Goal: Information Seeking & Learning: Learn about a topic

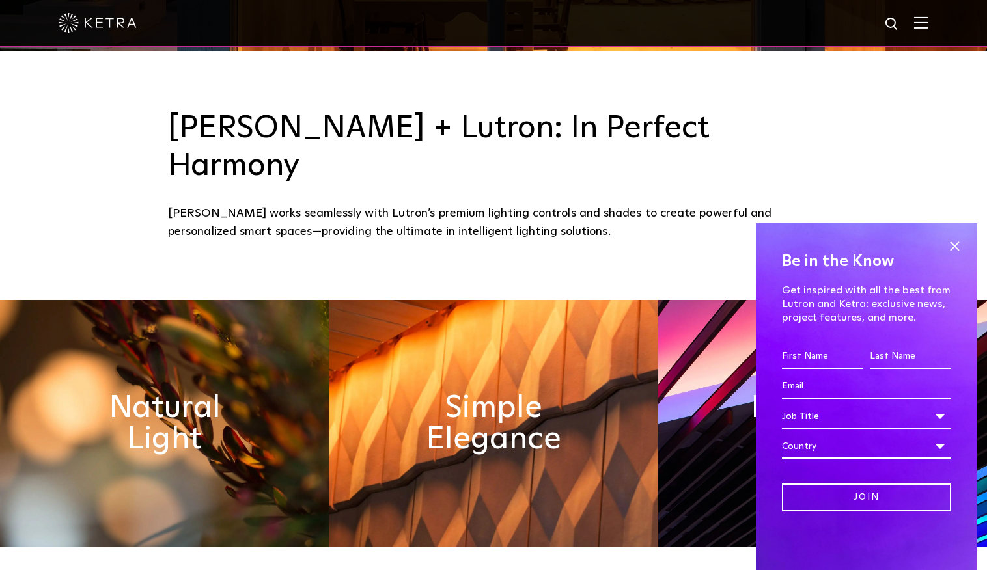
scroll to position [579, 0]
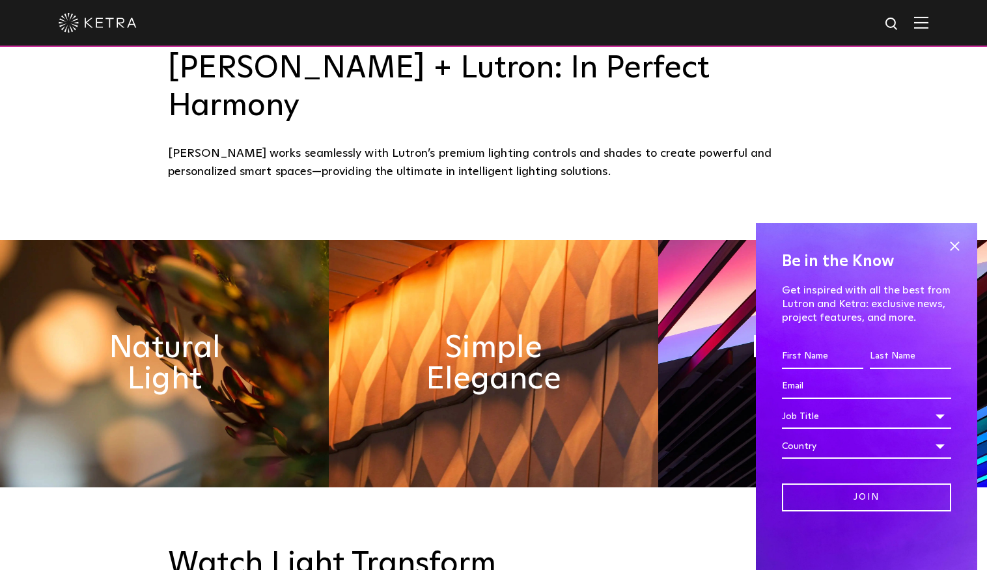
click at [954, 243] on span at bounding box center [954, 246] width 20 height 20
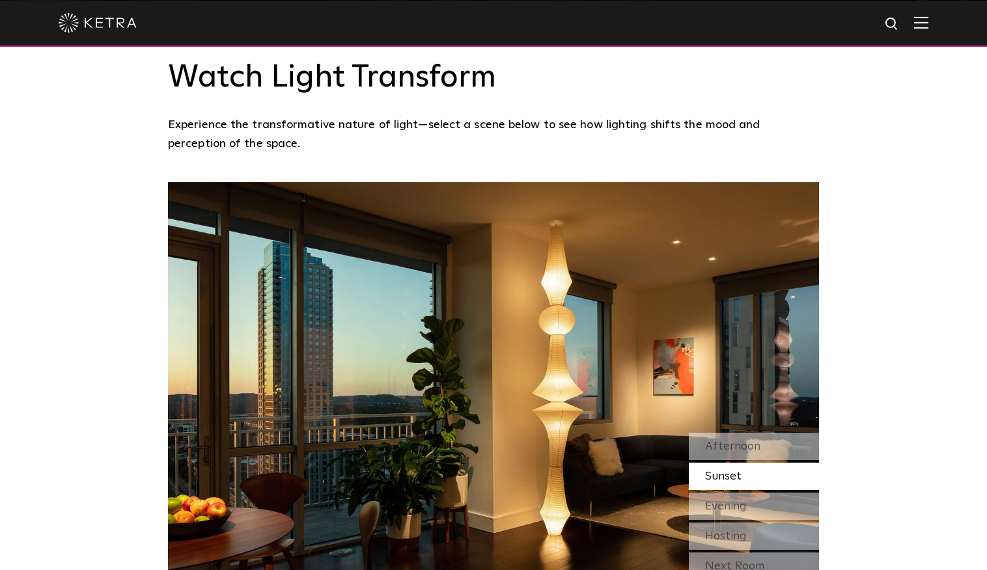
scroll to position [1073, 0]
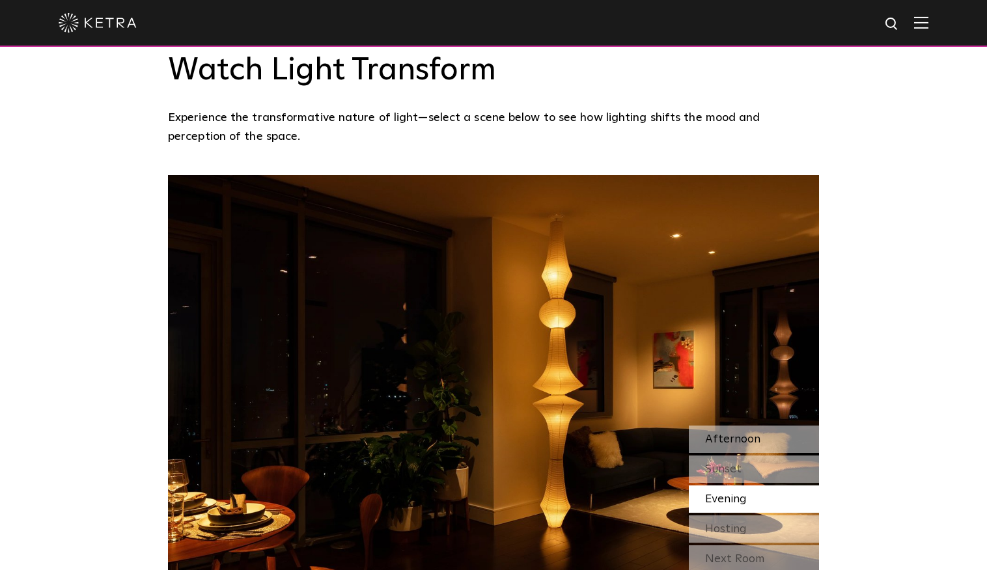
click at [786, 426] on div "Afternoon" at bounding box center [754, 439] width 130 height 27
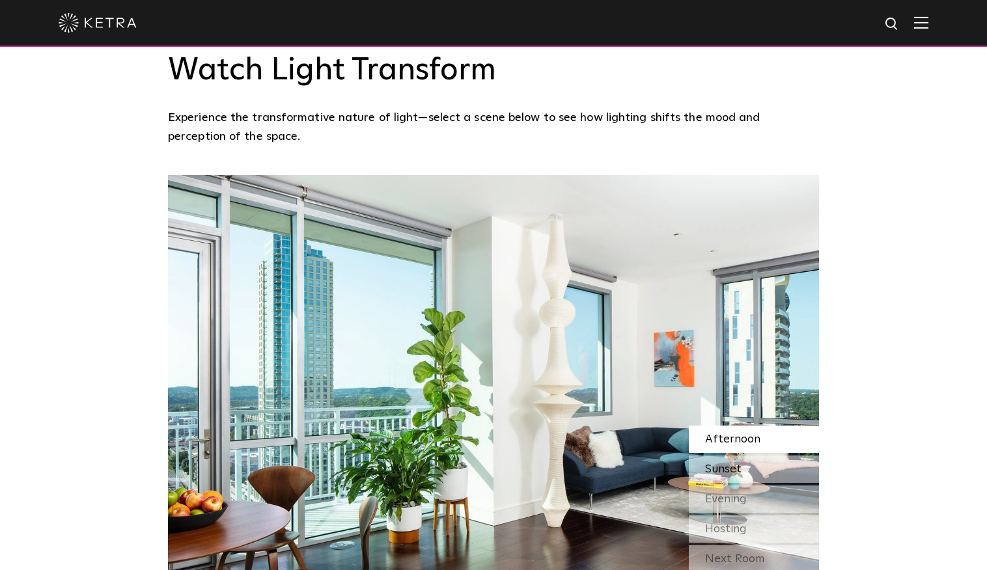
click at [768, 456] on div "Sunset" at bounding box center [754, 469] width 130 height 27
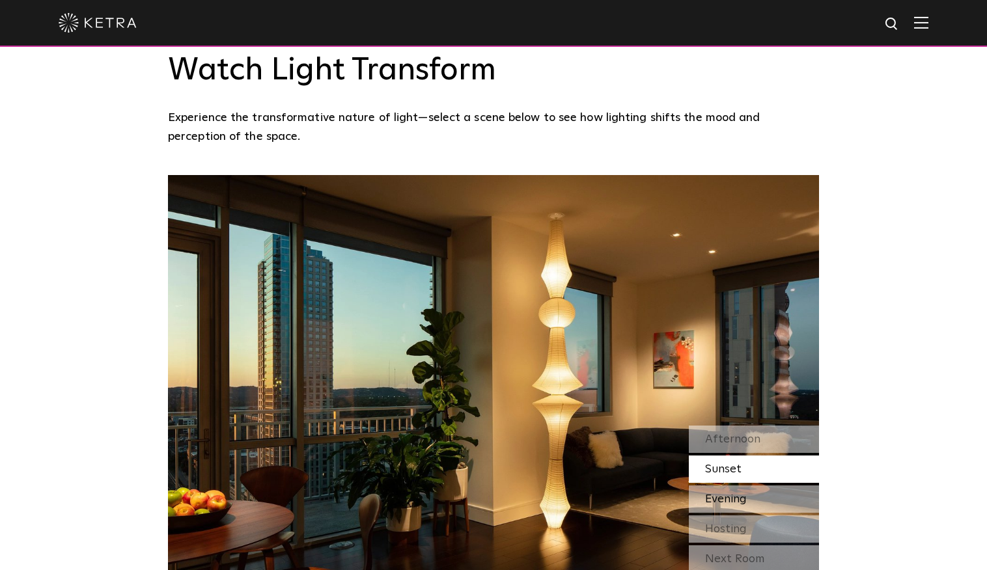
click at [767, 485] on div "Evening" at bounding box center [754, 498] width 130 height 27
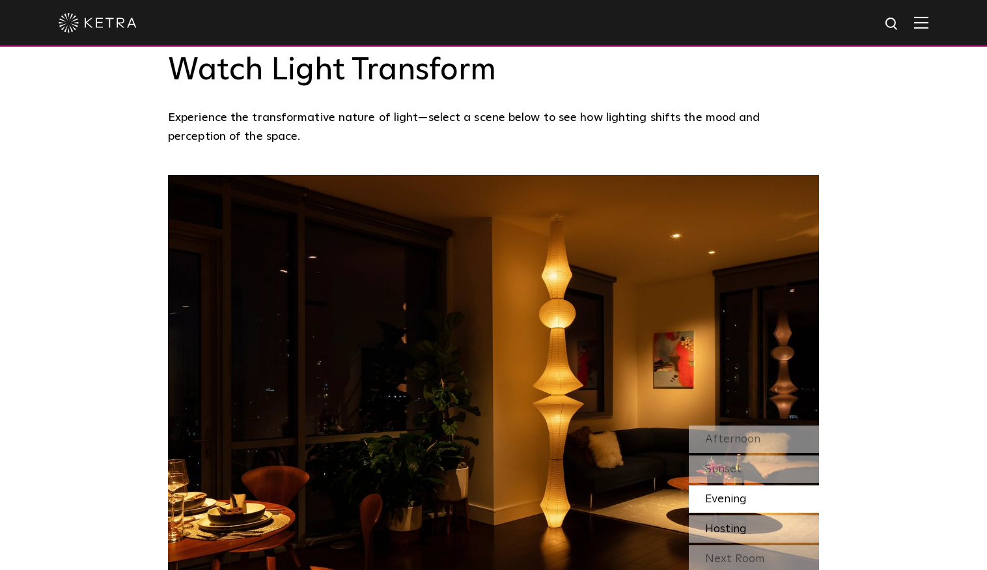
click at [765, 515] on div "Hosting" at bounding box center [754, 528] width 130 height 27
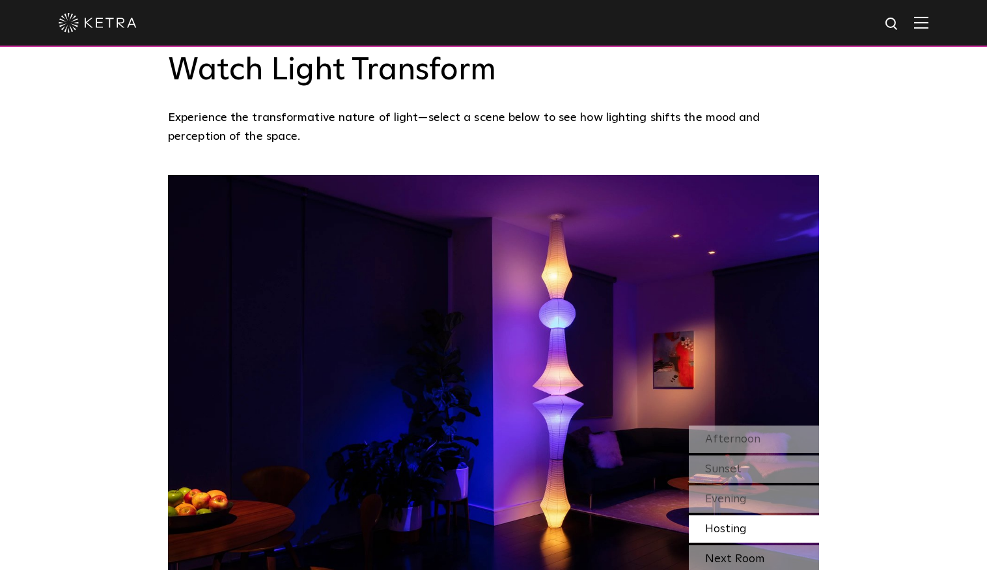
click at [761, 545] on div "Next Room" at bounding box center [754, 558] width 130 height 27
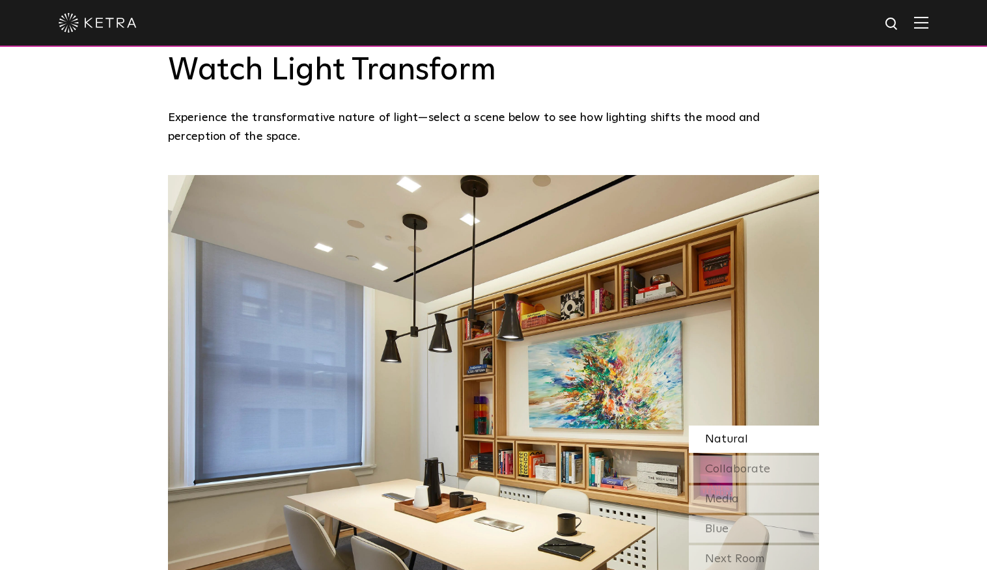
click at [759, 426] on div "Natural" at bounding box center [754, 439] width 130 height 27
click at [750, 463] on span "Collaborate" at bounding box center [737, 469] width 65 height 12
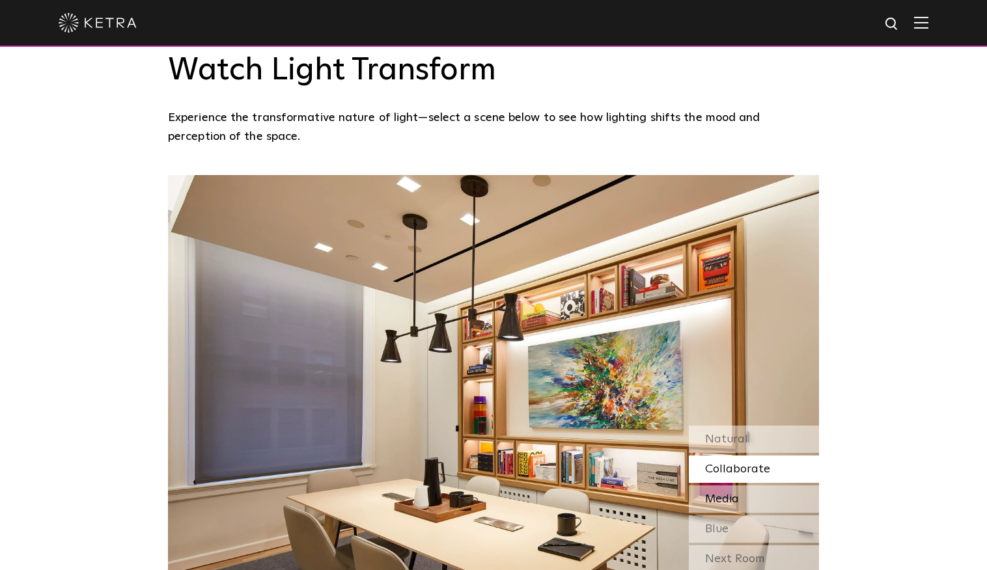
click at [755, 485] on div "Media" at bounding box center [754, 498] width 130 height 27
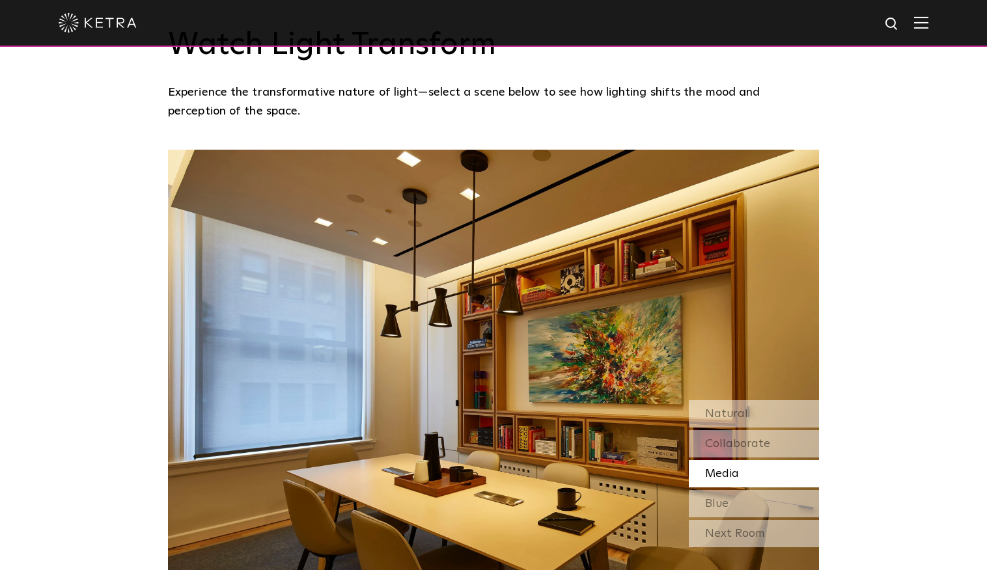
scroll to position [1086, 0]
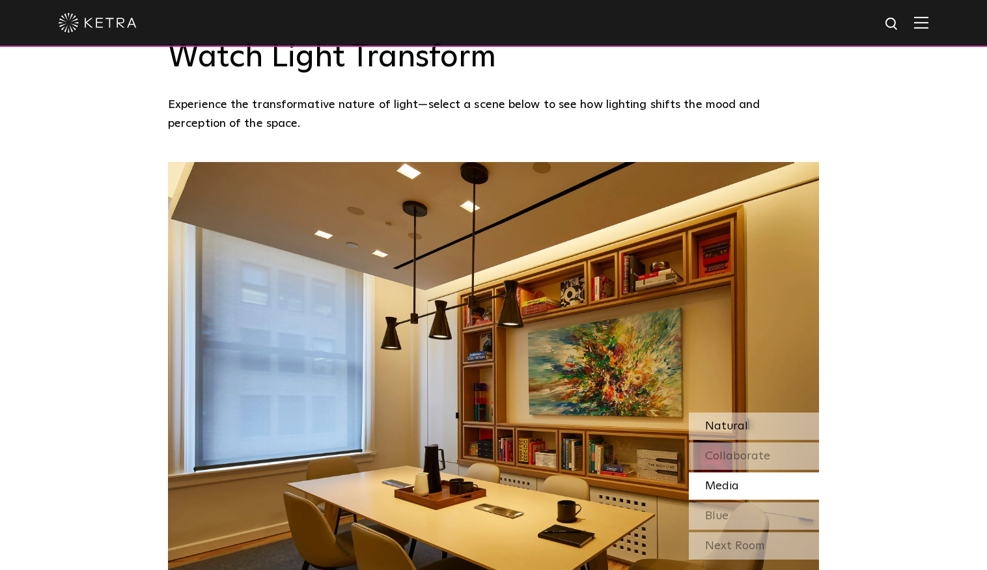
click at [742, 420] on span "Natural" at bounding box center [726, 426] width 43 height 12
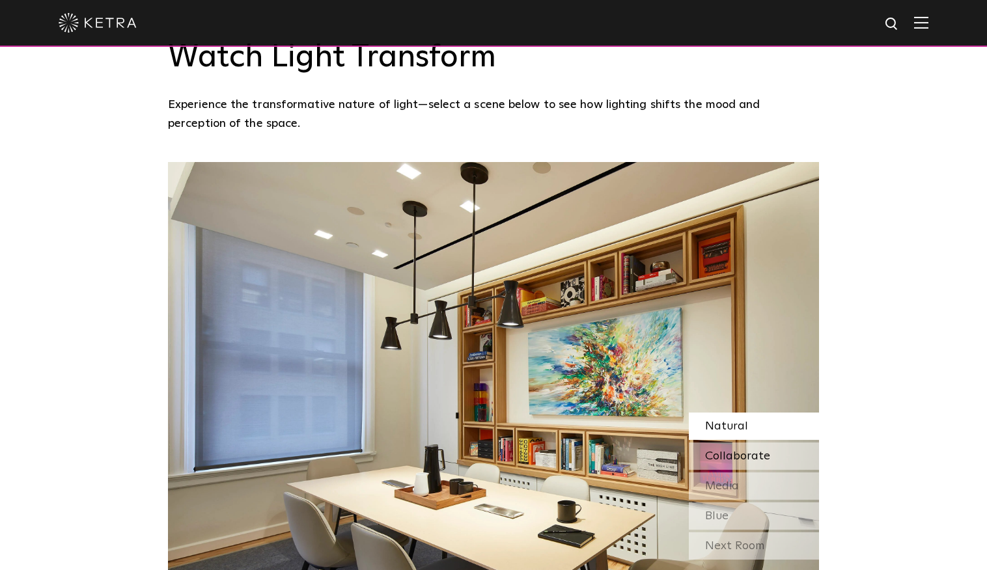
click at [746, 450] on span "Collaborate" at bounding box center [737, 456] width 65 height 12
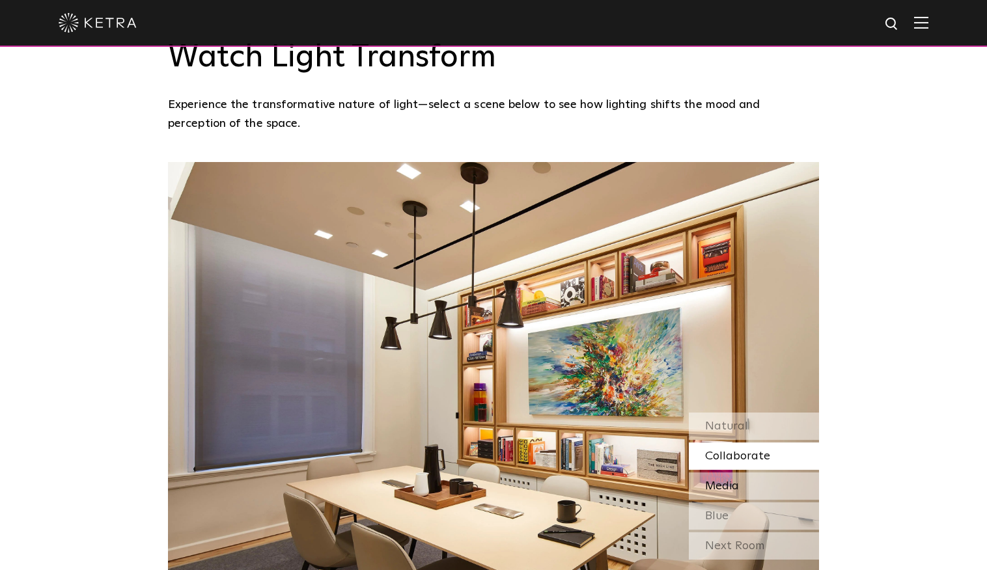
click at [743, 472] on div "Media" at bounding box center [754, 485] width 130 height 27
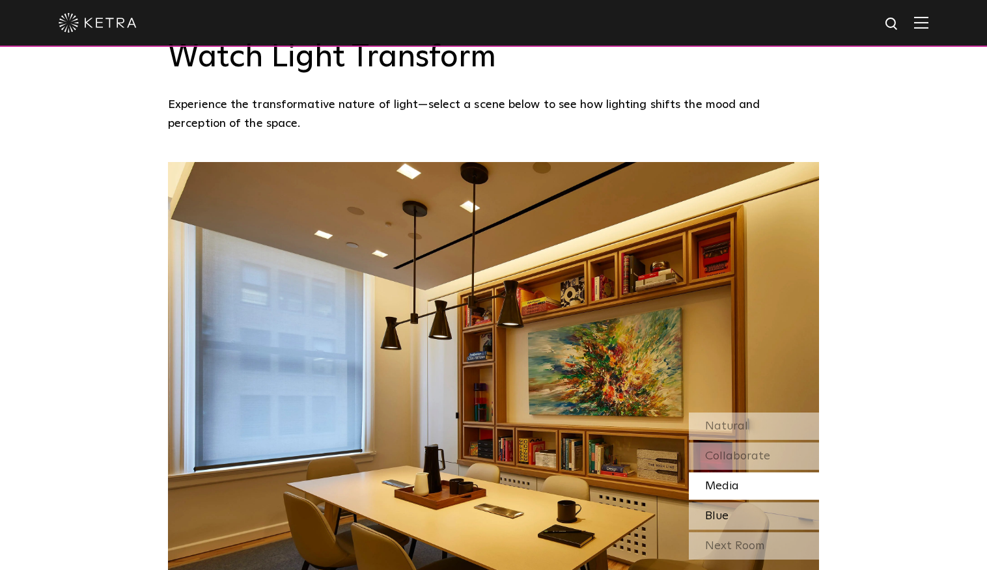
click at [745, 502] on div "Blue" at bounding box center [754, 515] width 130 height 27
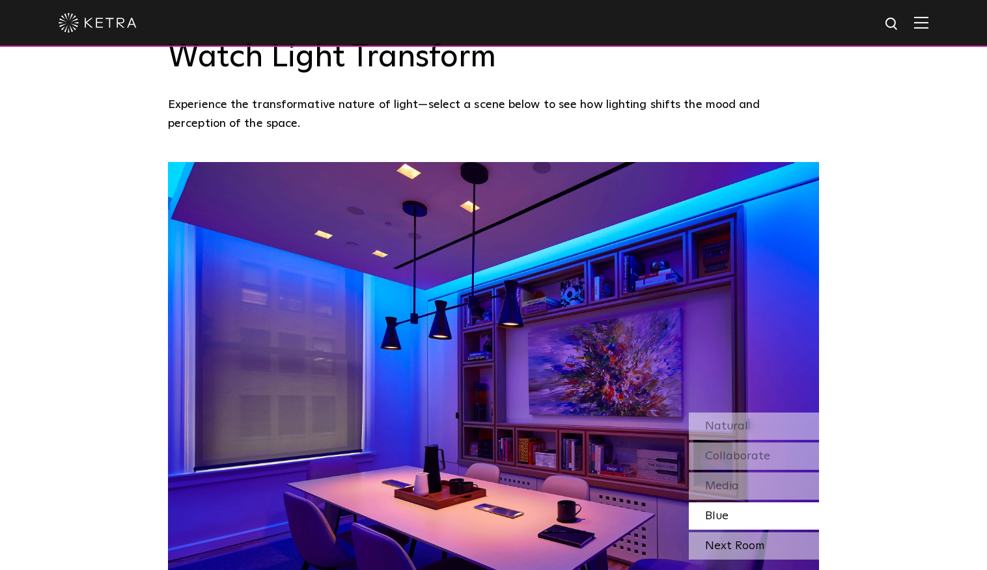
click at [745, 532] on div "Next Room" at bounding box center [754, 545] width 130 height 27
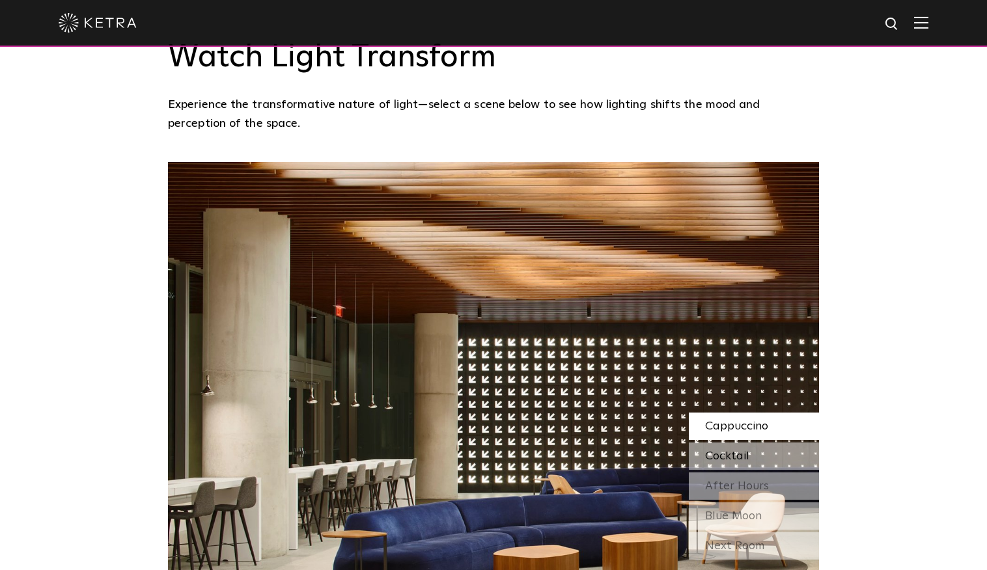
click at [753, 443] on div "Cocktail" at bounding box center [754, 456] width 130 height 27
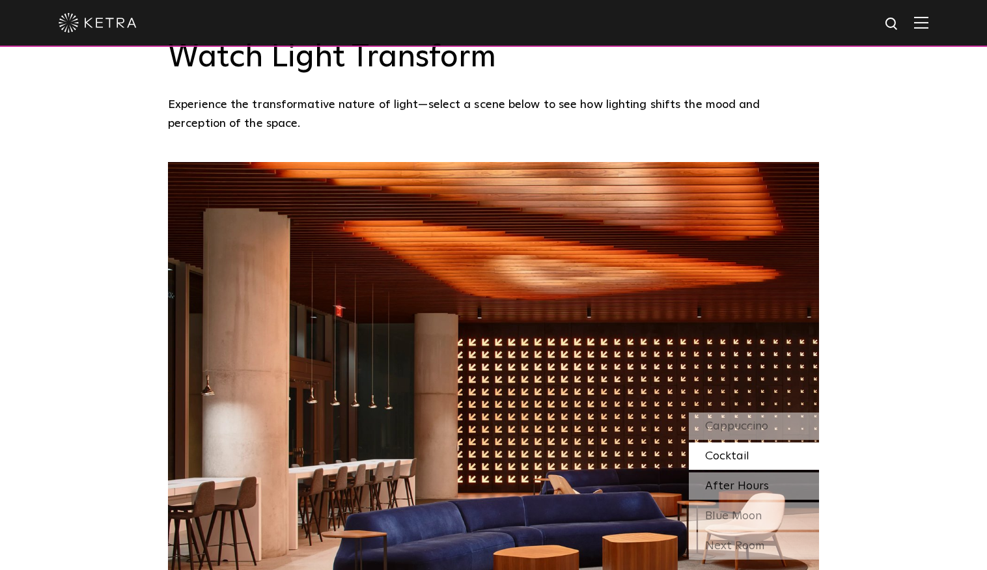
click at [752, 480] on span "After Hours" at bounding box center [737, 486] width 64 height 12
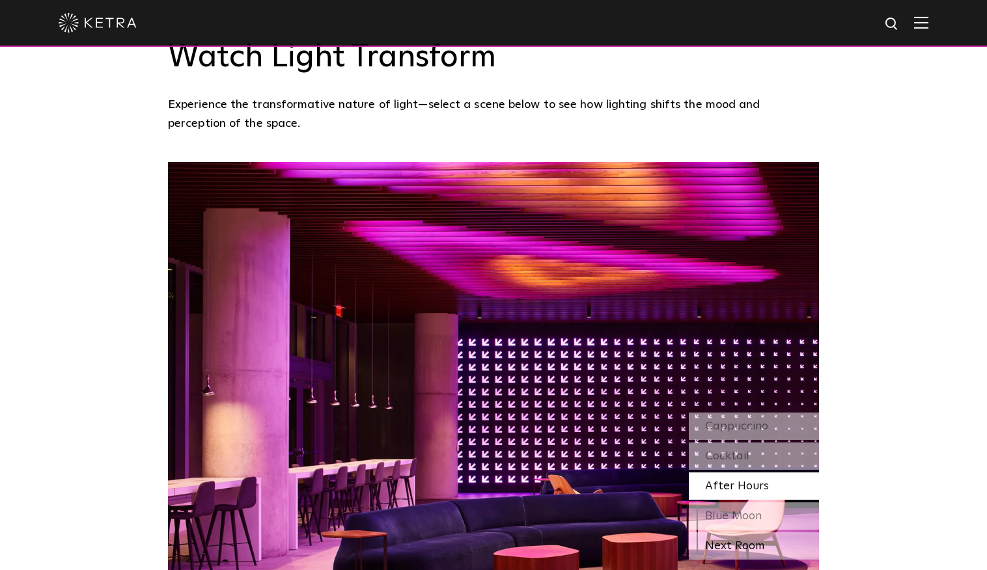
click at [751, 532] on div "Next Room" at bounding box center [754, 545] width 130 height 27
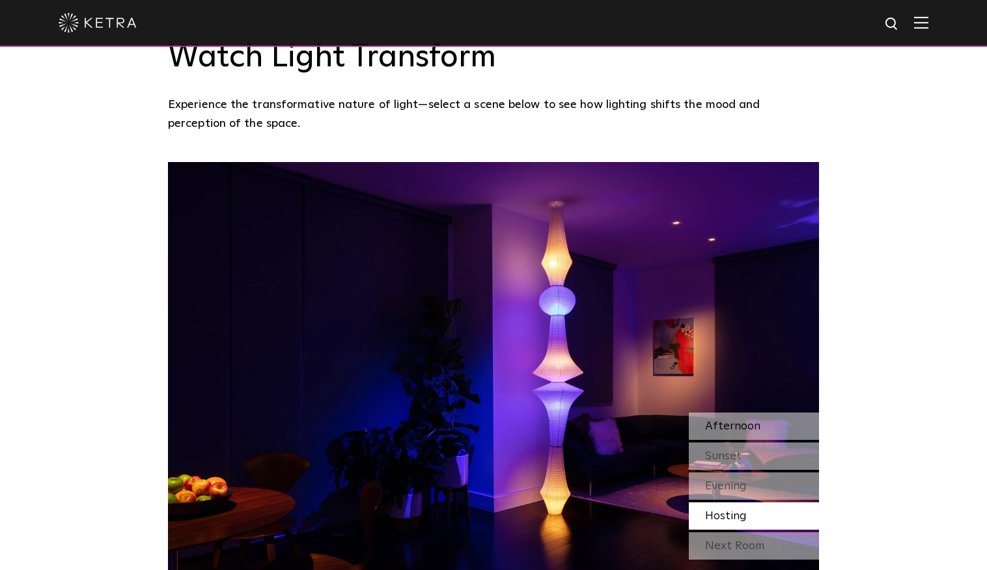
click at [758, 420] on span "Afternoon" at bounding box center [732, 426] width 55 height 12
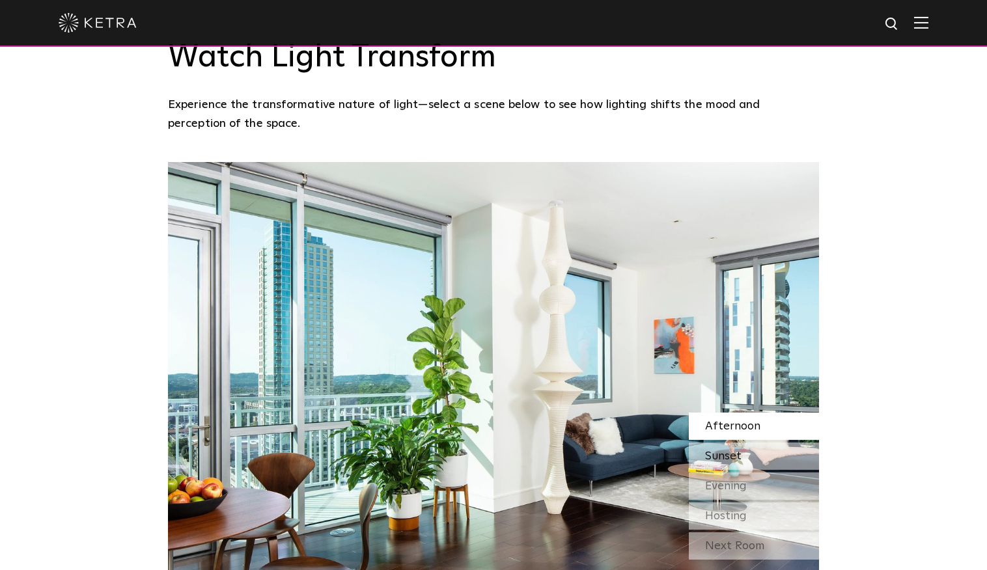
click at [752, 443] on div "Sunset" at bounding box center [754, 456] width 130 height 27
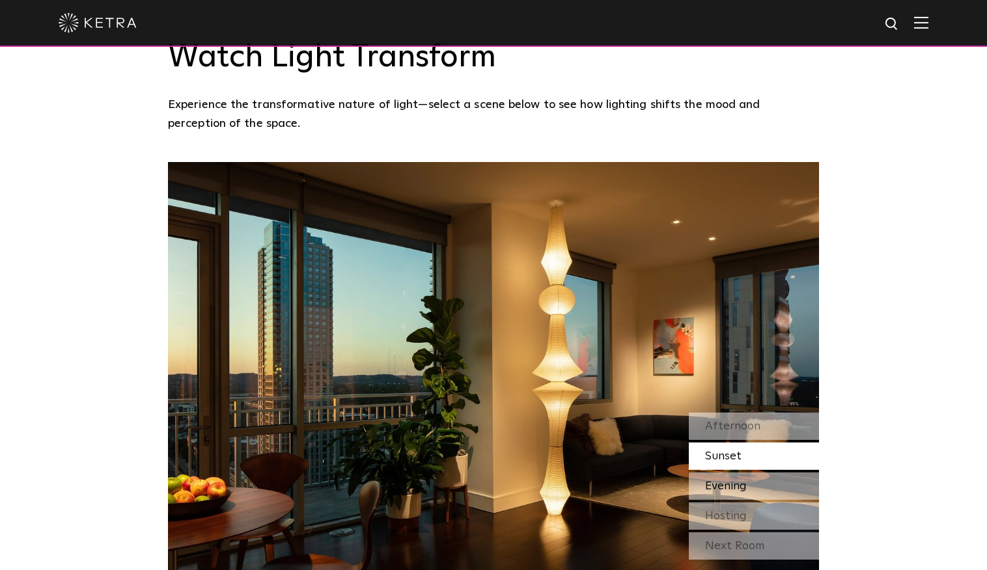
click at [752, 472] on div "Evening" at bounding box center [754, 485] width 130 height 27
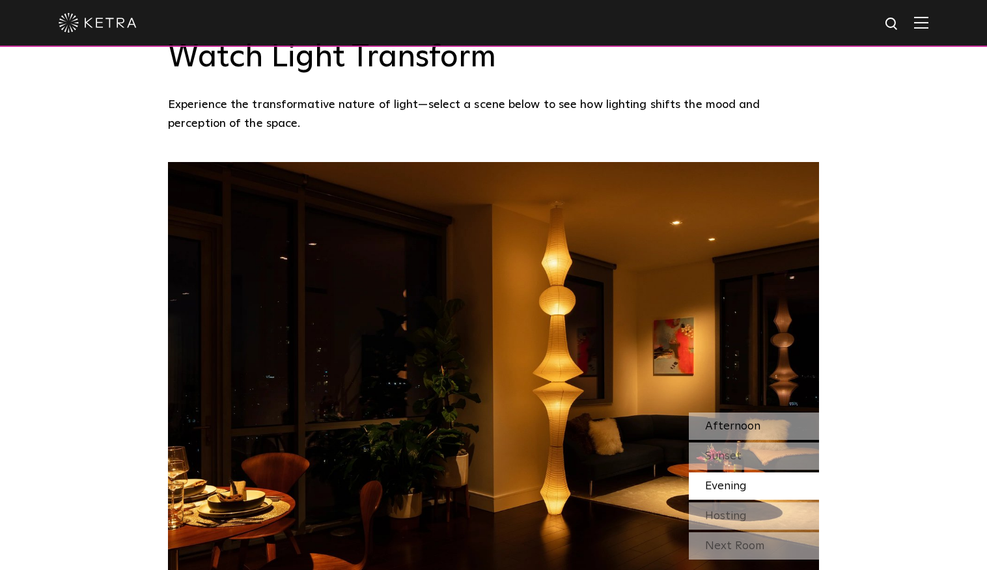
click at [752, 420] on span "Afternoon" at bounding box center [732, 426] width 55 height 12
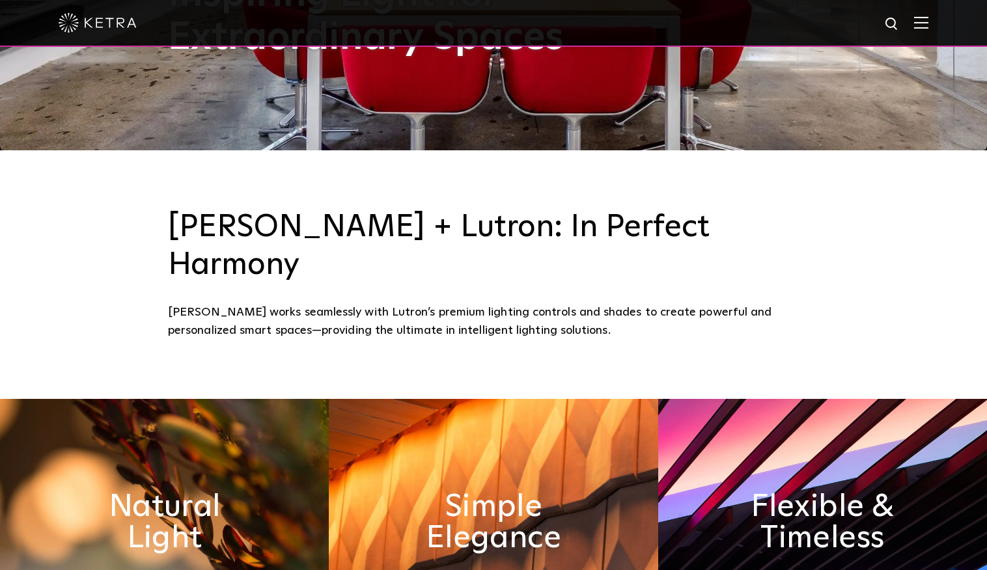
scroll to position [0, 0]
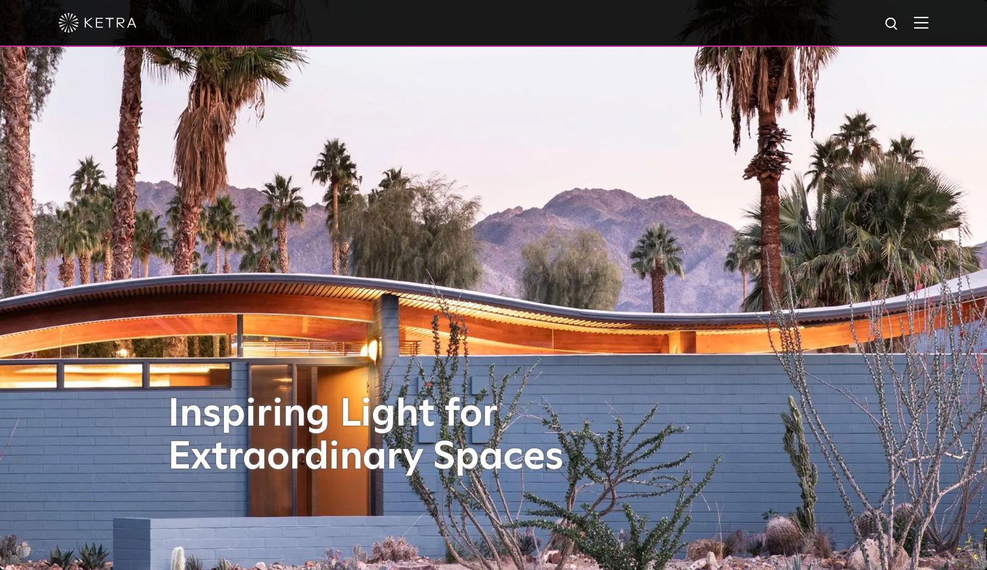
click at [928, 21] on img at bounding box center [921, 22] width 14 height 12
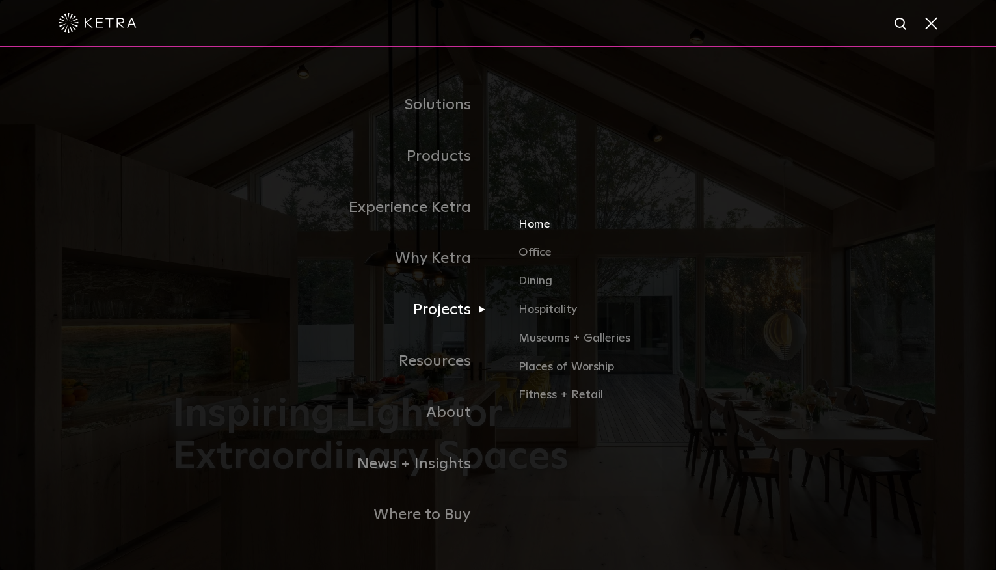
click at [548, 226] on link "Home" at bounding box center [671, 229] width 305 height 29
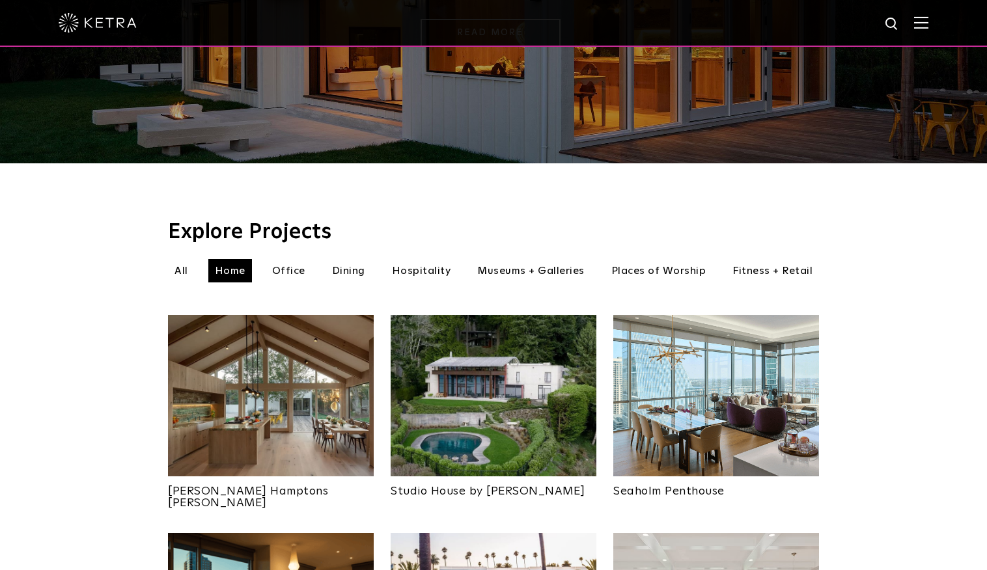
scroll to position [381, 0]
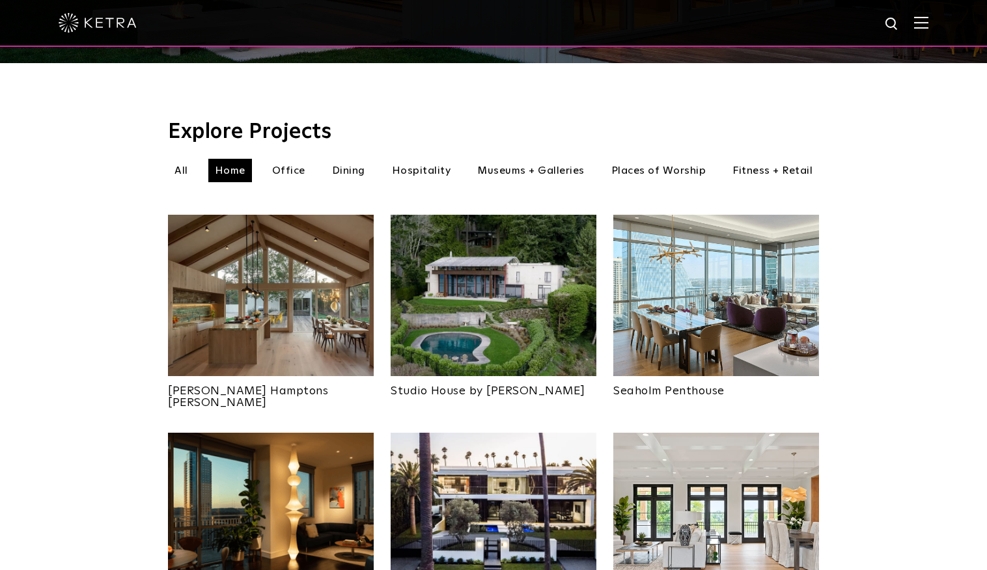
click at [698, 307] on img at bounding box center [716, 295] width 206 height 161
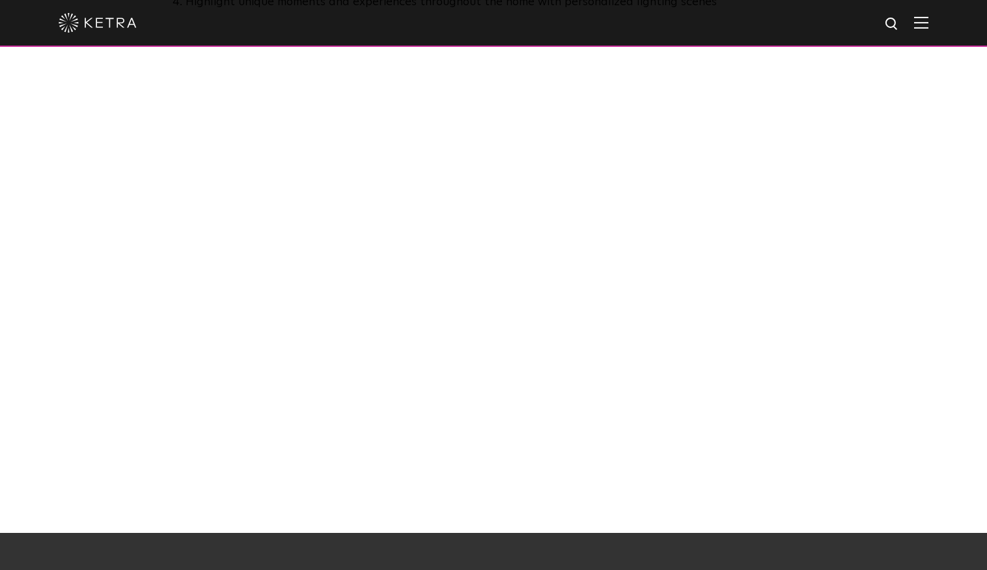
scroll to position [850, 0]
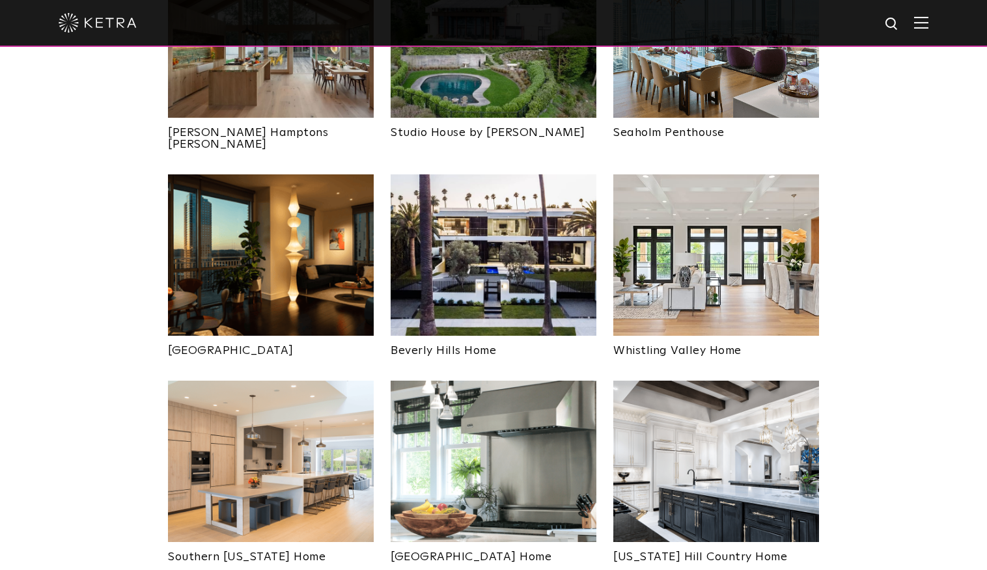
scroll to position [637, 0]
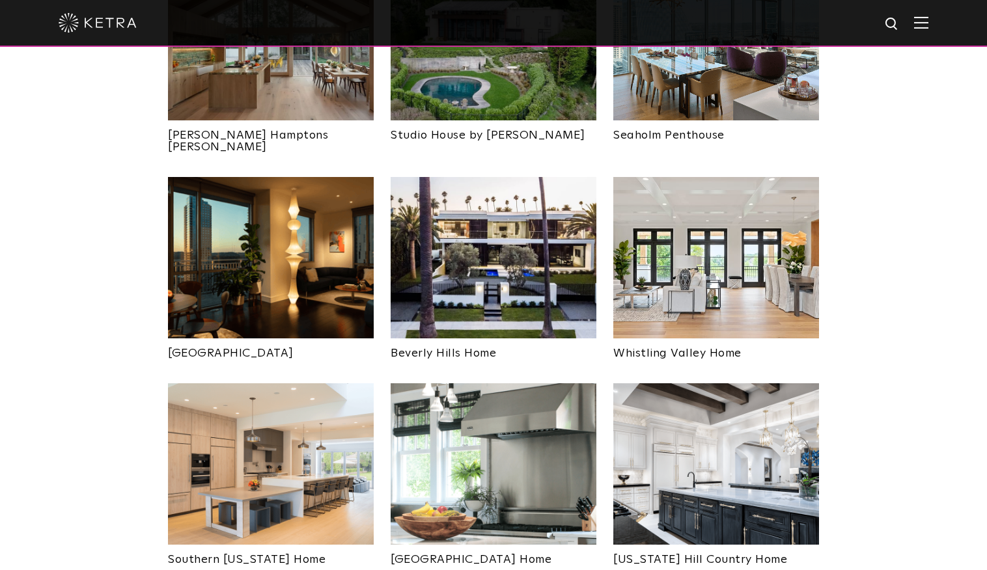
click at [244, 225] on img at bounding box center [271, 257] width 206 height 161
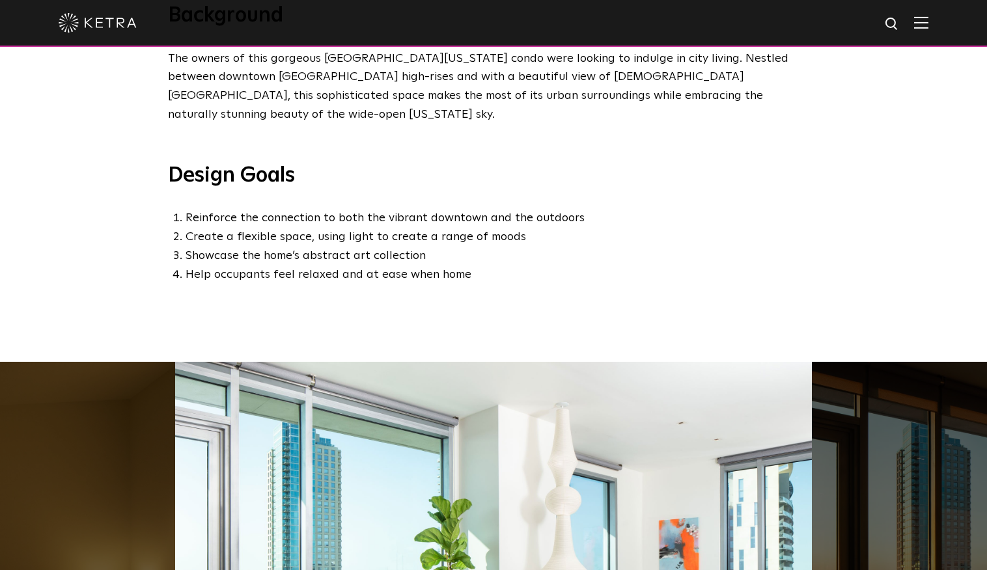
scroll to position [826, 0]
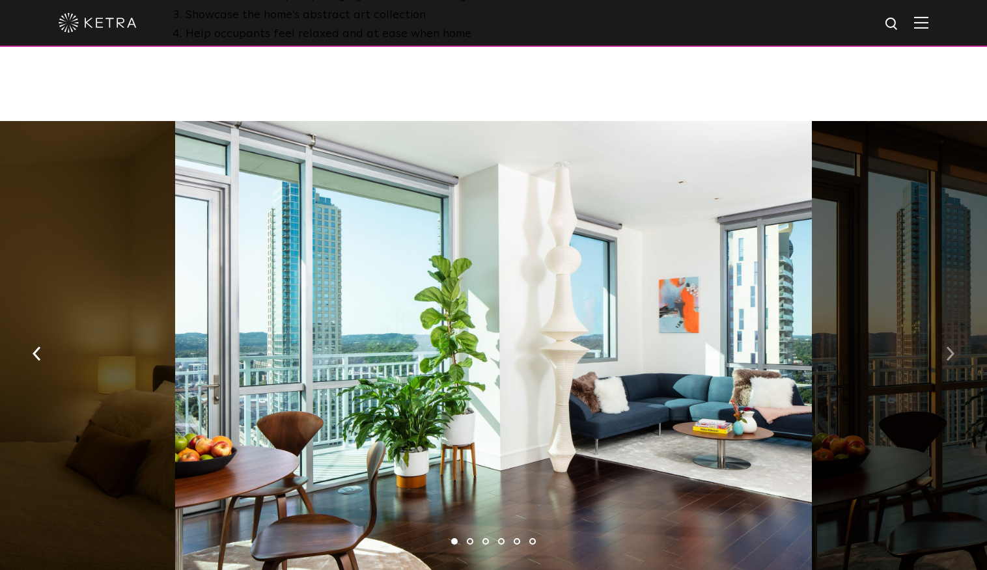
click at [951, 346] on img "button" at bounding box center [950, 353] width 8 height 14
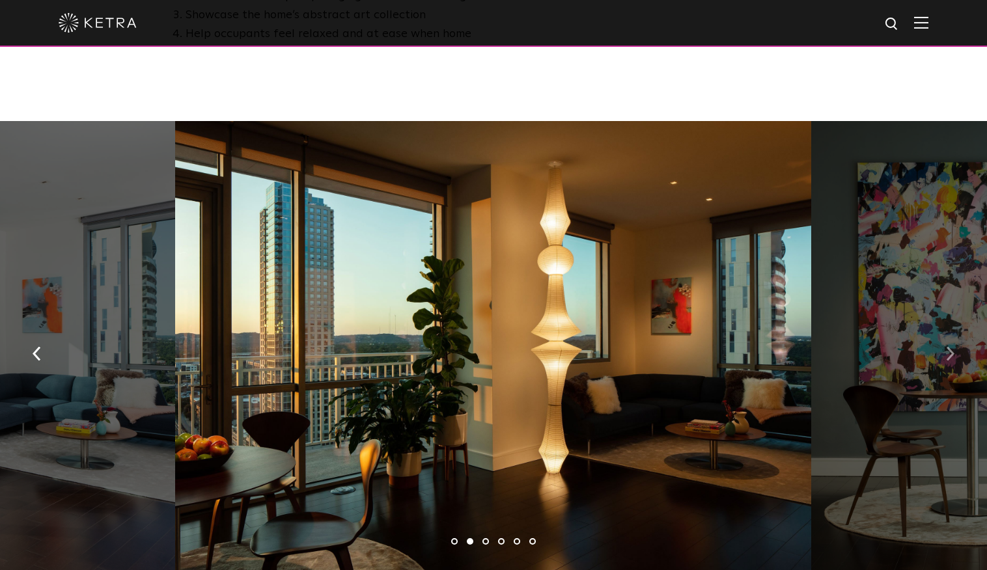
click at [957, 330] on button "button" at bounding box center [950, 352] width 28 height 45
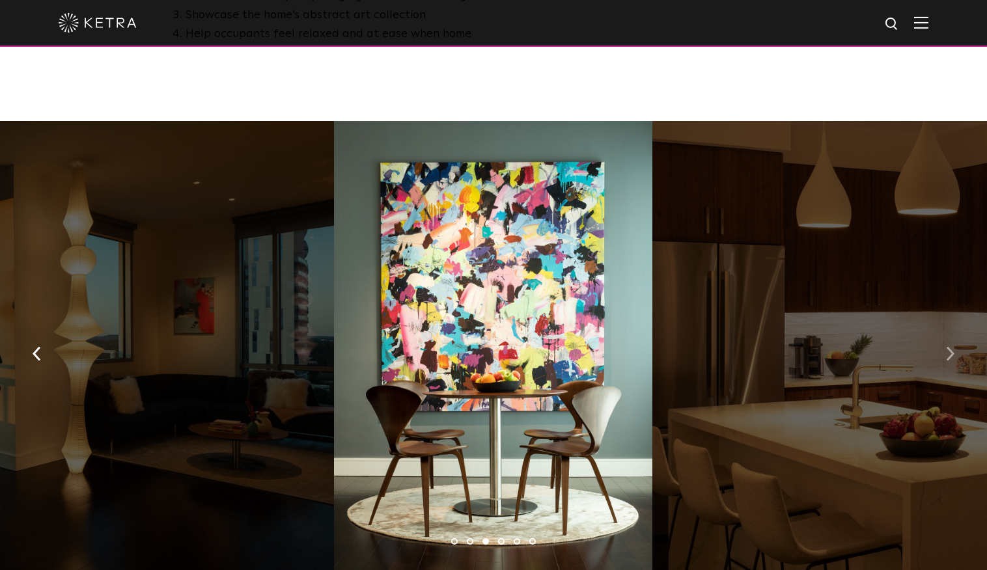
click at [957, 330] on button "button" at bounding box center [950, 352] width 28 height 45
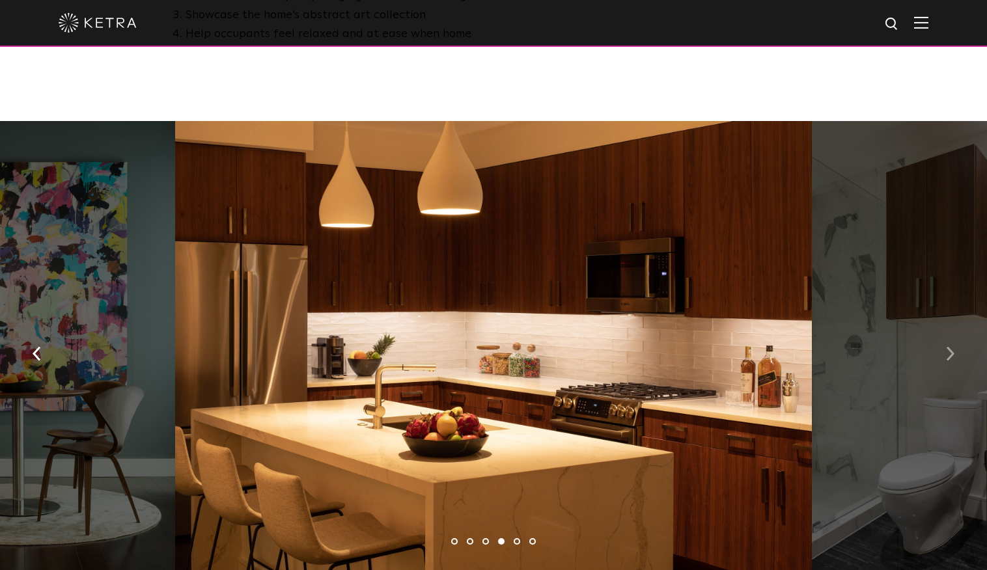
click at [957, 330] on button "button" at bounding box center [950, 352] width 28 height 45
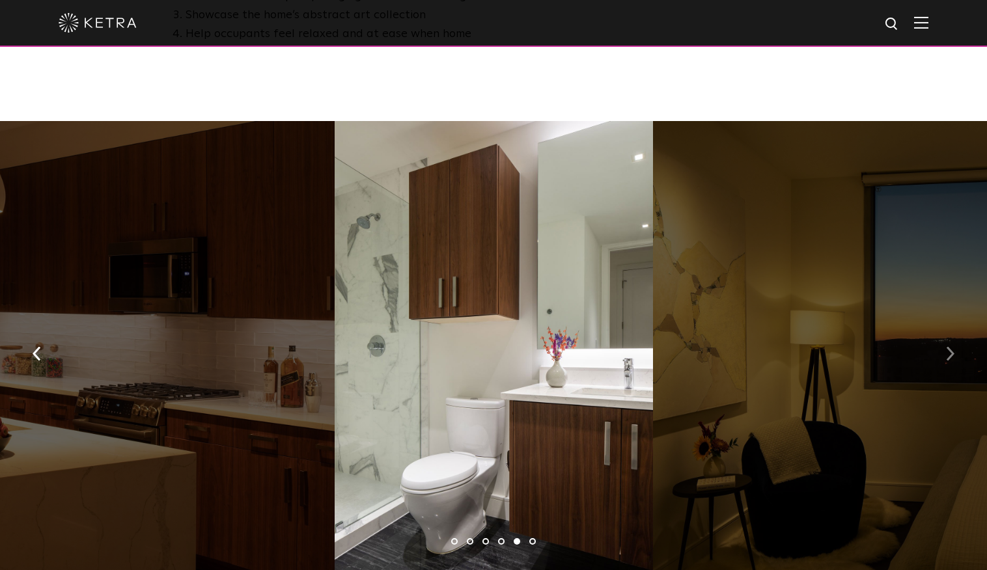
click at [957, 330] on button "button" at bounding box center [950, 352] width 28 height 45
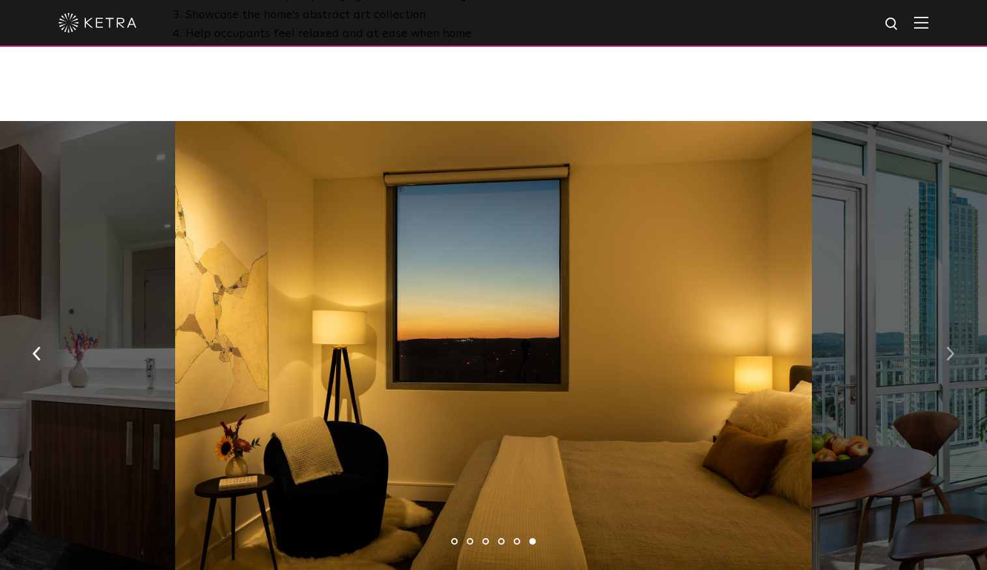
click at [953, 346] on img "button" at bounding box center [950, 353] width 8 height 14
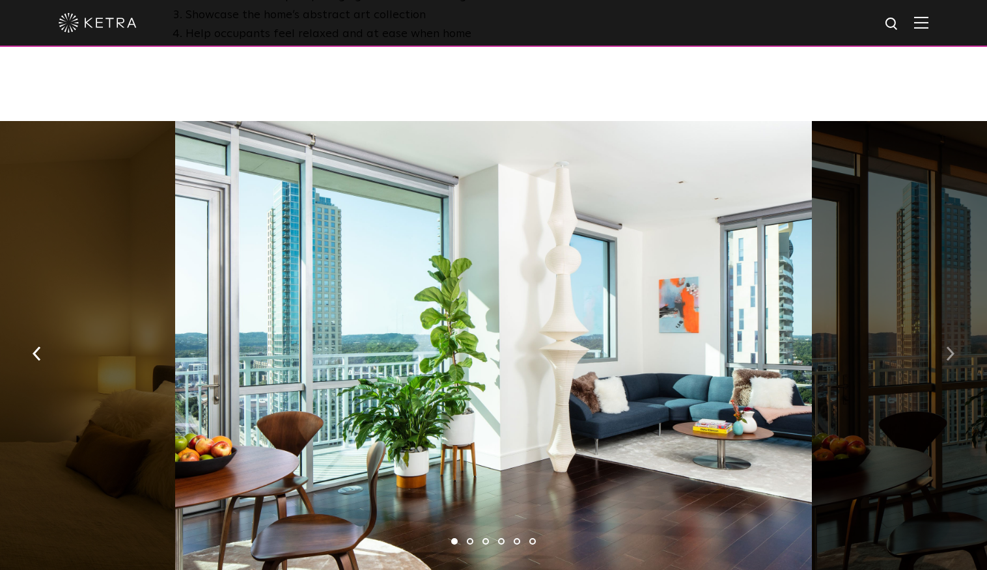
click at [953, 346] on img "button" at bounding box center [950, 353] width 8 height 14
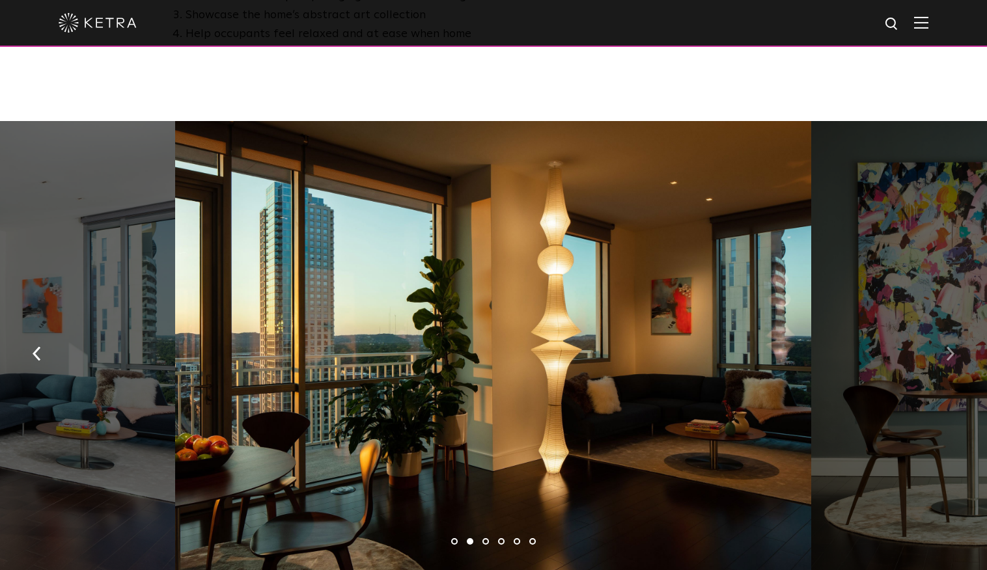
click at [953, 346] on img "button" at bounding box center [950, 353] width 8 height 14
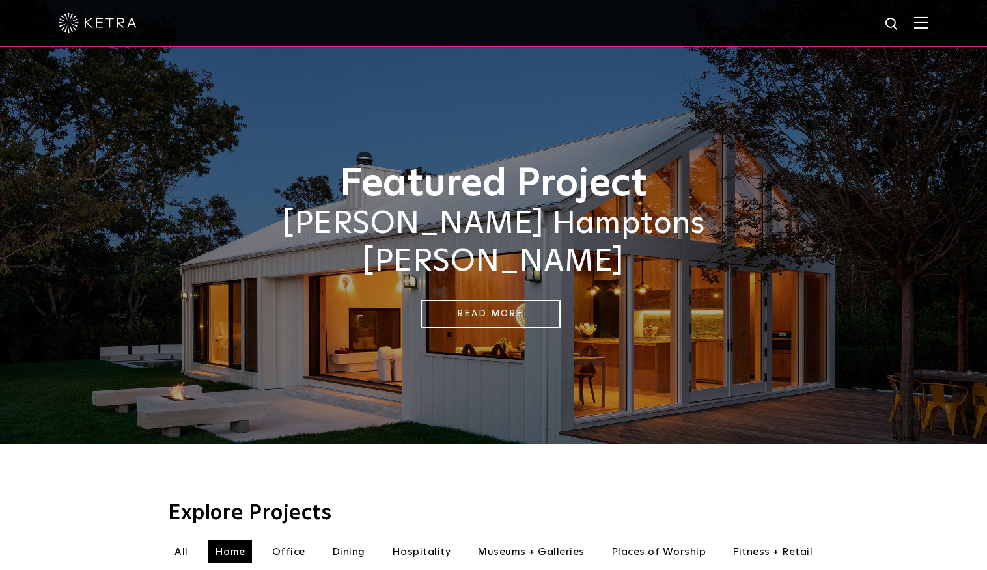
click at [90, 18] on img at bounding box center [98, 23] width 78 height 20
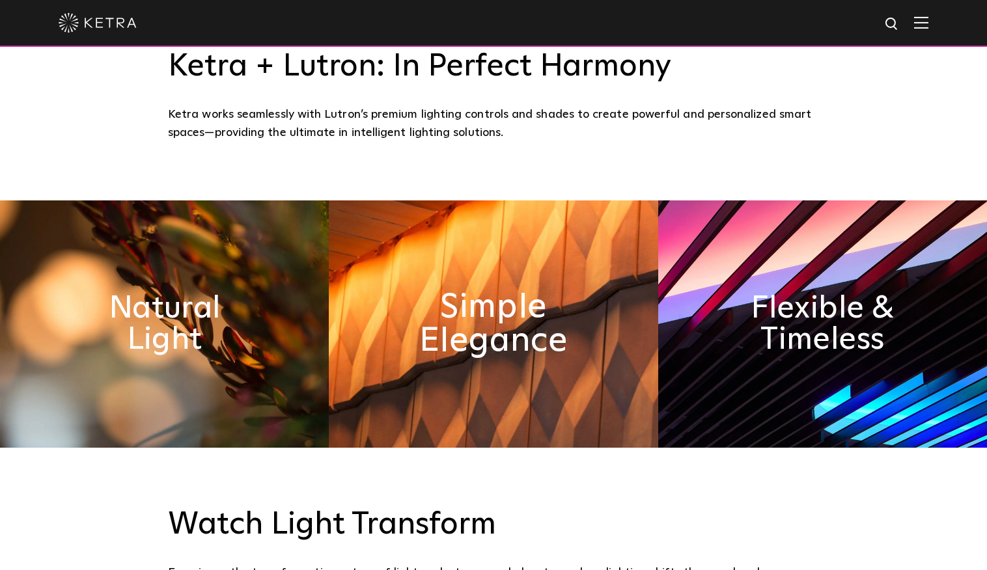
scroll to position [632, 0]
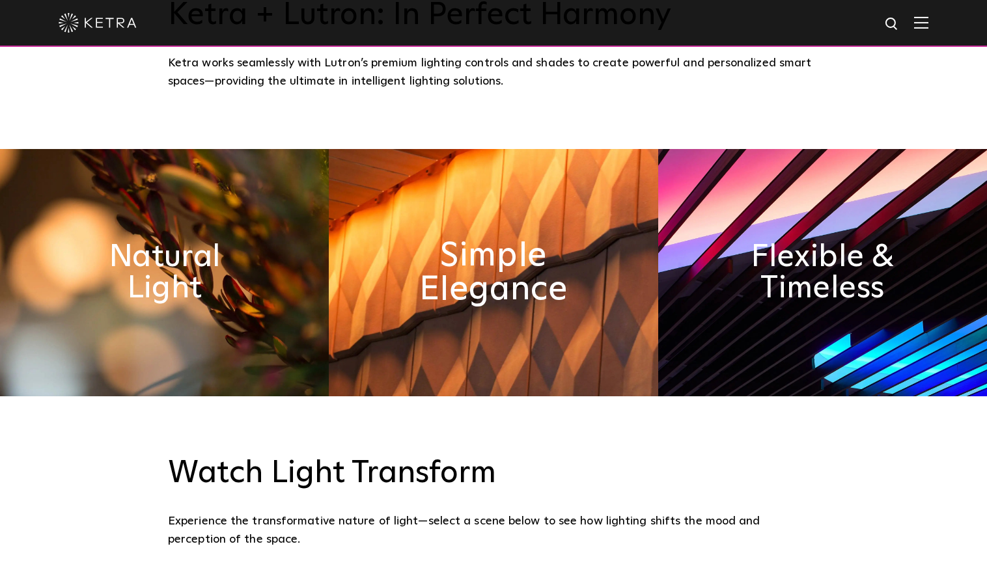
click at [470, 288] on h2 "Simple Elegance" at bounding box center [492, 273] width 179 height 68
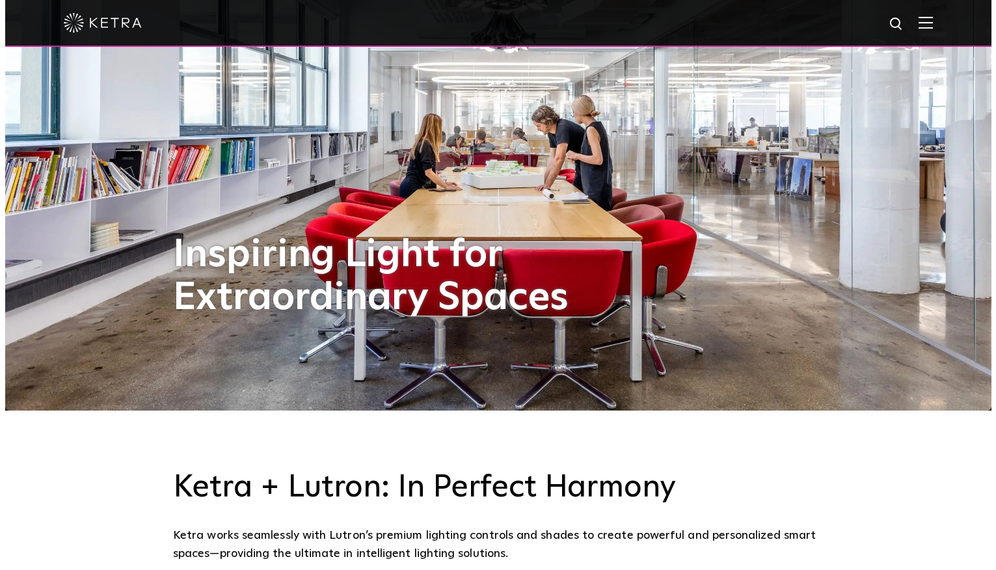
scroll to position [0, 0]
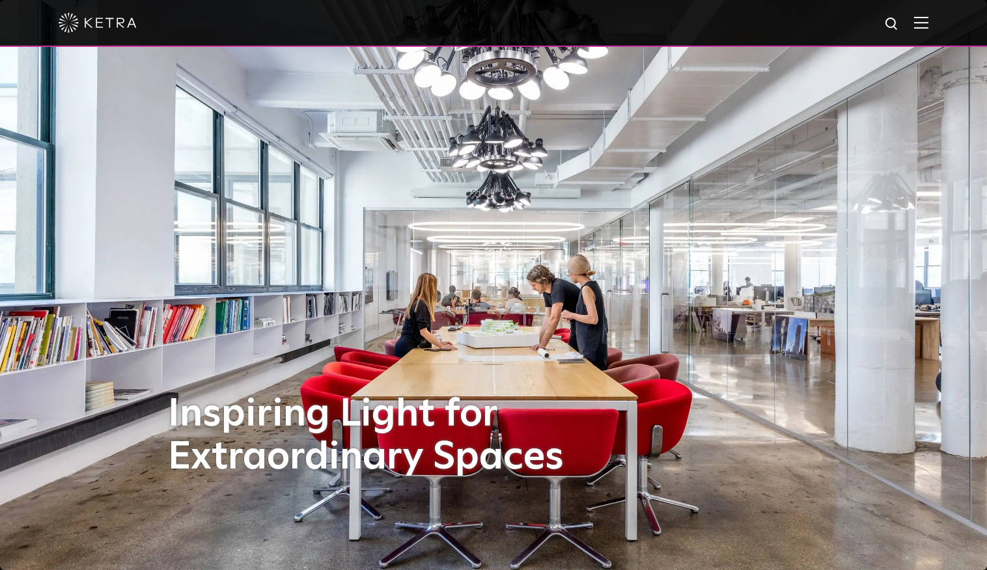
click at [927, 29] on span at bounding box center [921, 22] width 14 height 13
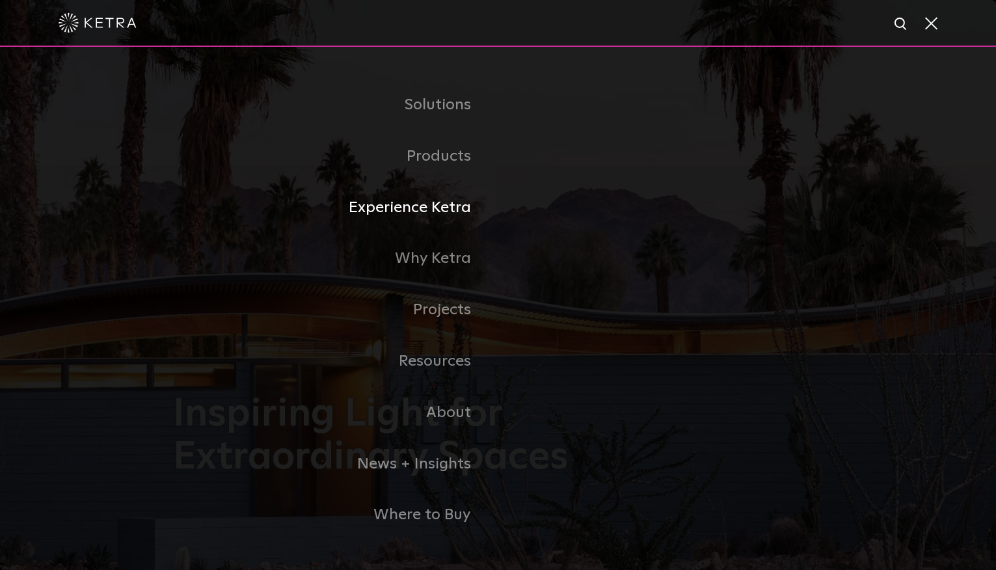
click at [432, 206] on link "Experience Ketra" at bounding box center [335, 207] width 325 height 51
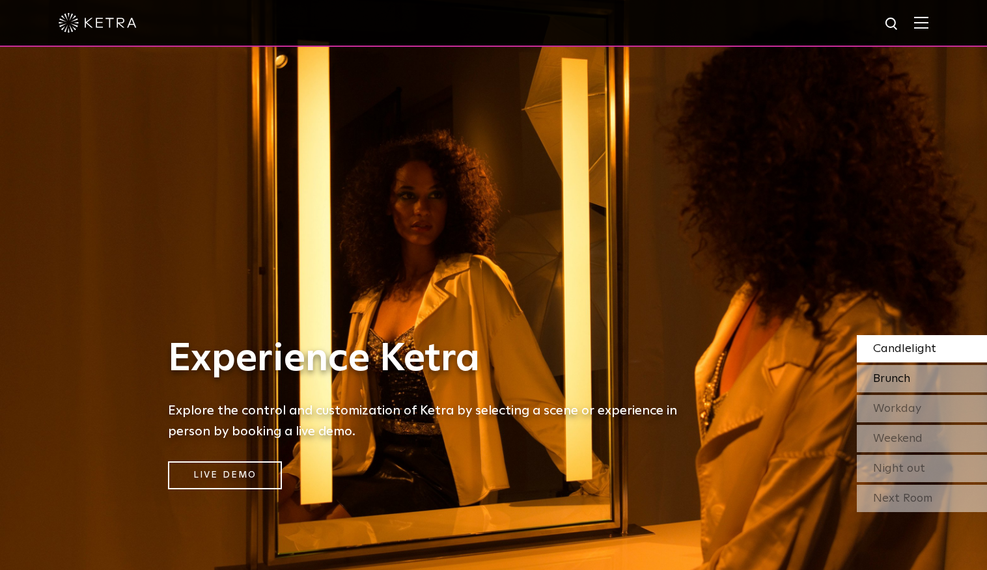
click at [927, 376] on div "Brunch" at bounding box center [921, 378] width 130 height 27
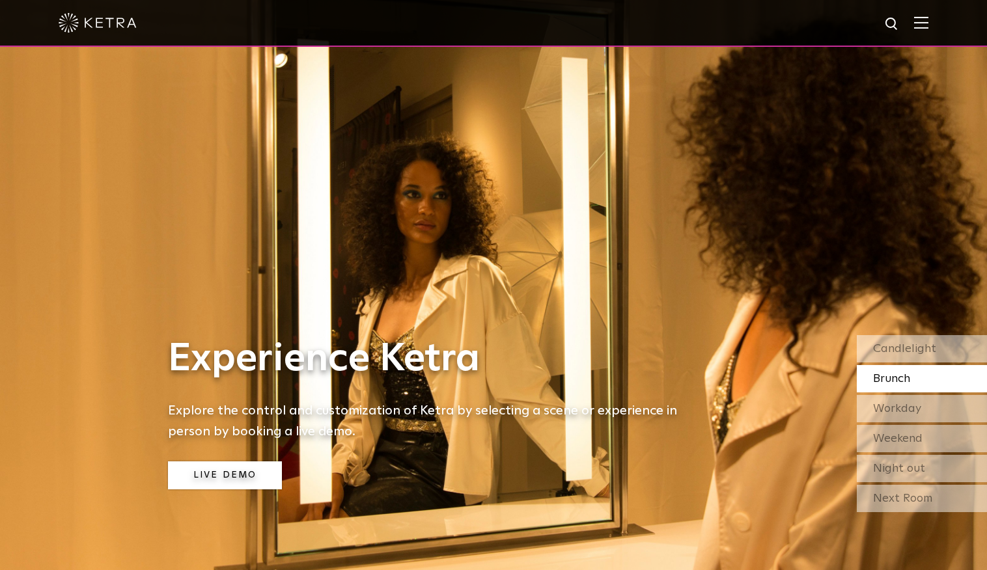
click at [214, 481] on link "Live Demo" at bounding box center [225, 475] width 114 height 28
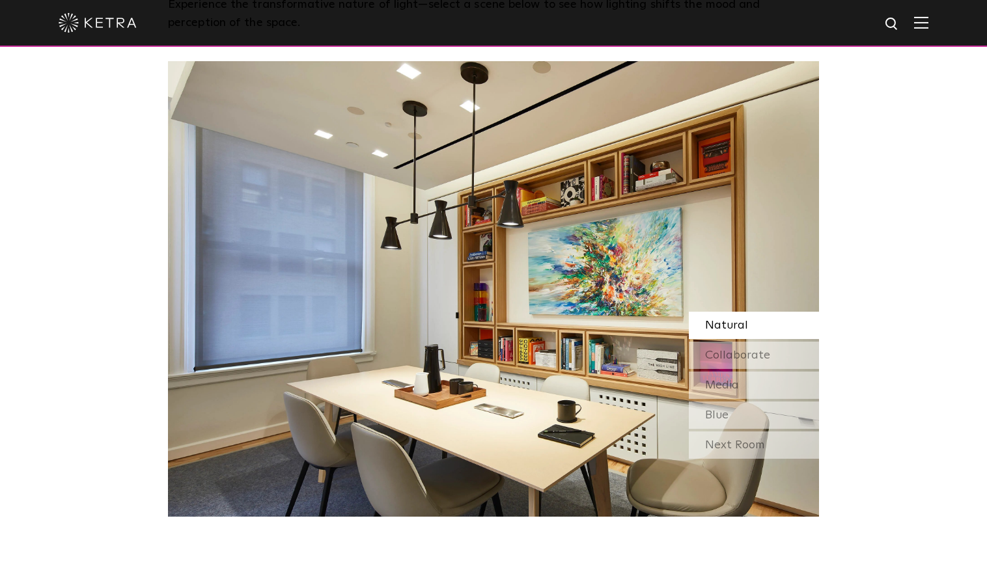
scroll to position [1146, 0]
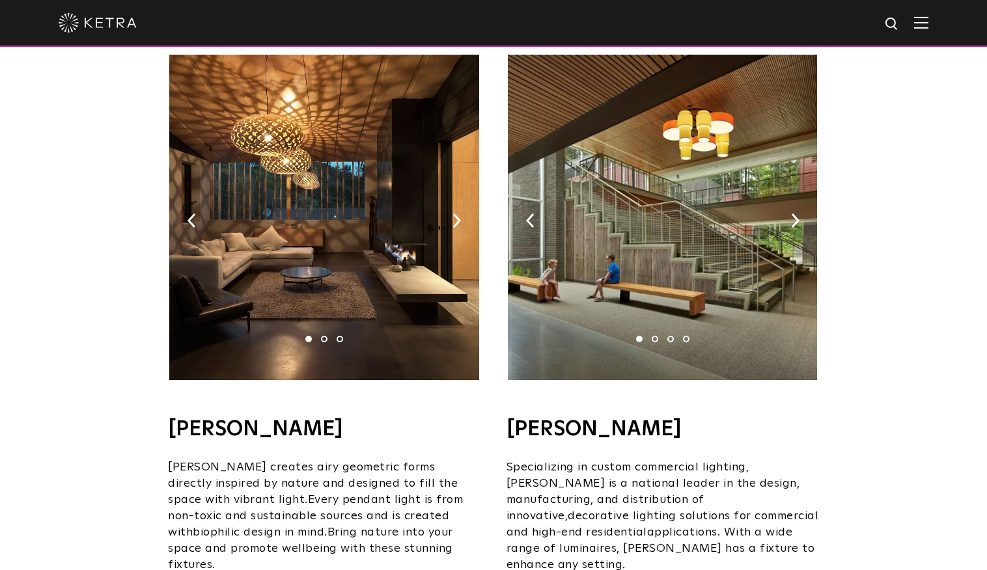
scroll to position [765, 0]
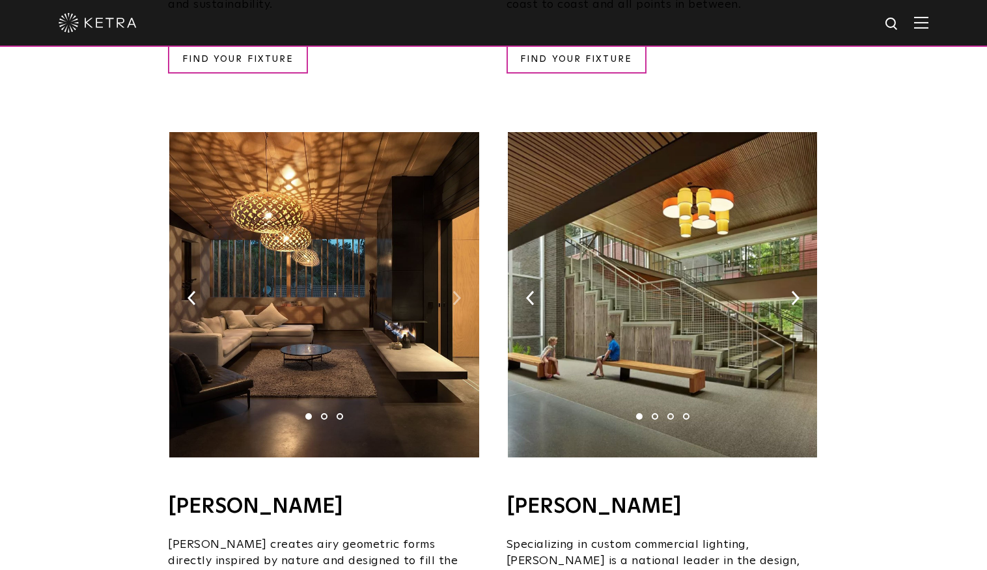
click at [459, 291] on img at bounding box center [456, 298] width 8 height 14
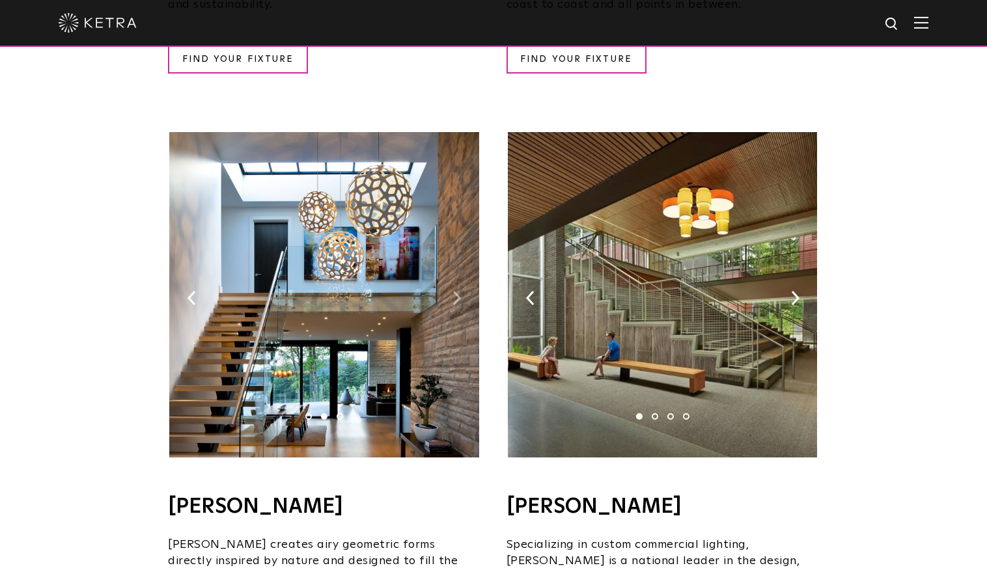
click at [457, 291] on img at bounding box center [456, 298] width 8 height 14
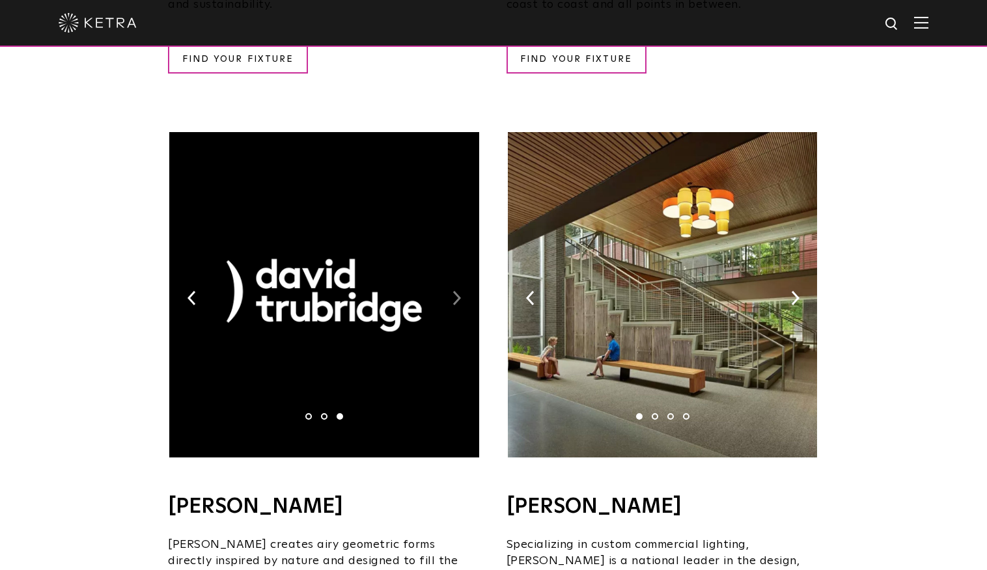
click at [457, 291] on img at bounding box center [456, 298] width 8 height 14
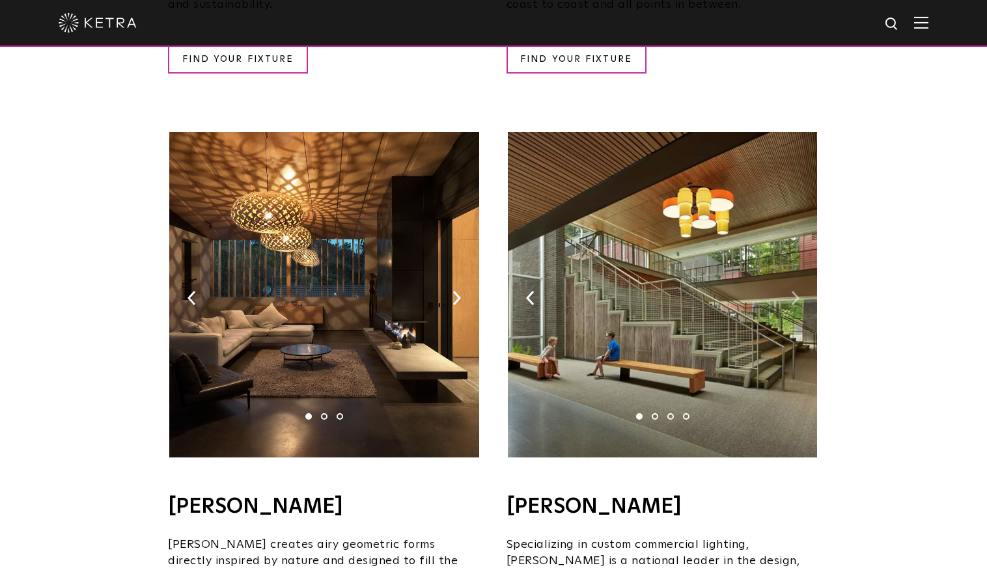
click at [793, 291] on img at bounding box center [795, 298] width 8 height 14
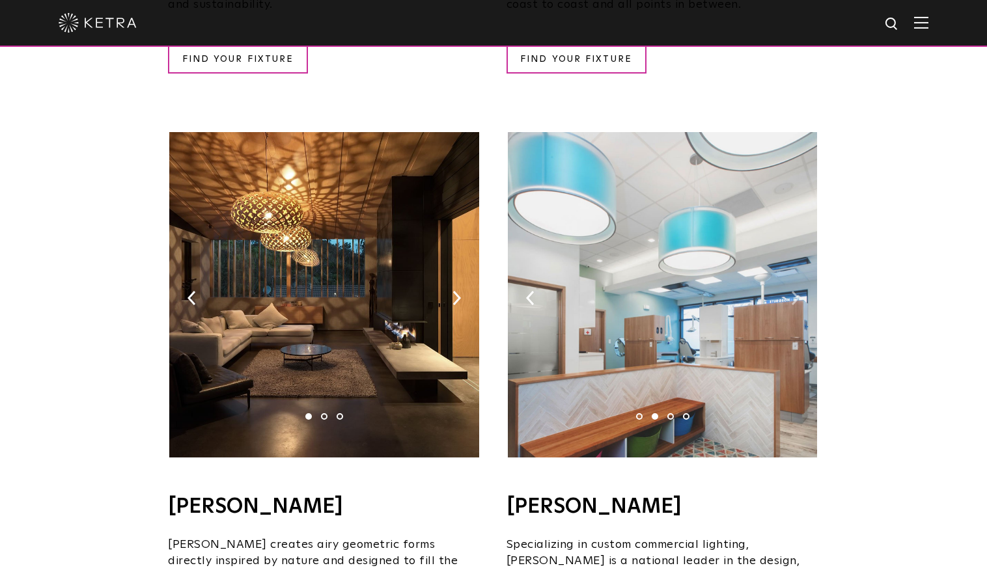
click at [795, 291] on img at bounding box center [795, 298] width 8 height 14
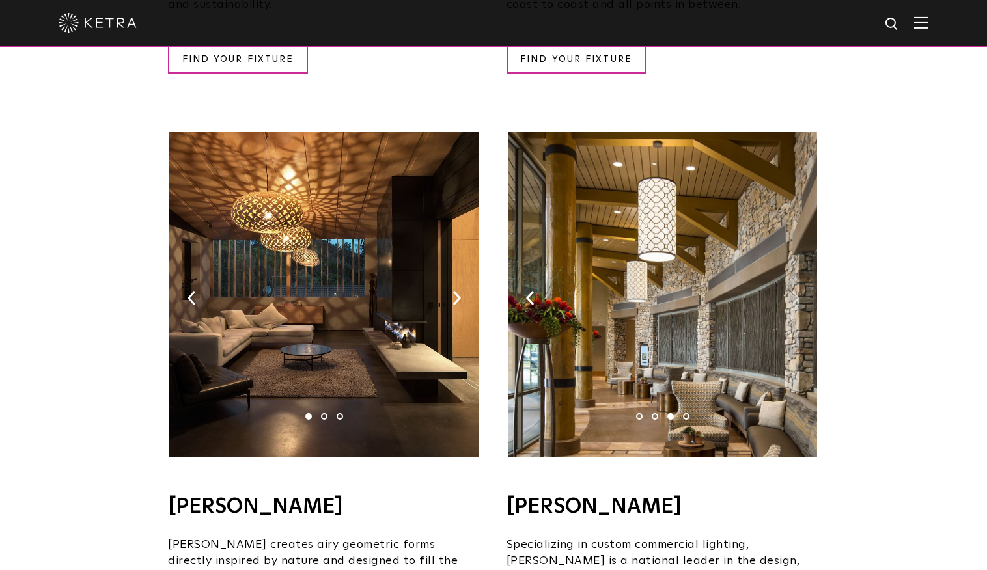
click at [795, 291] on img at bounding box center [795, 298] width 8 height 14
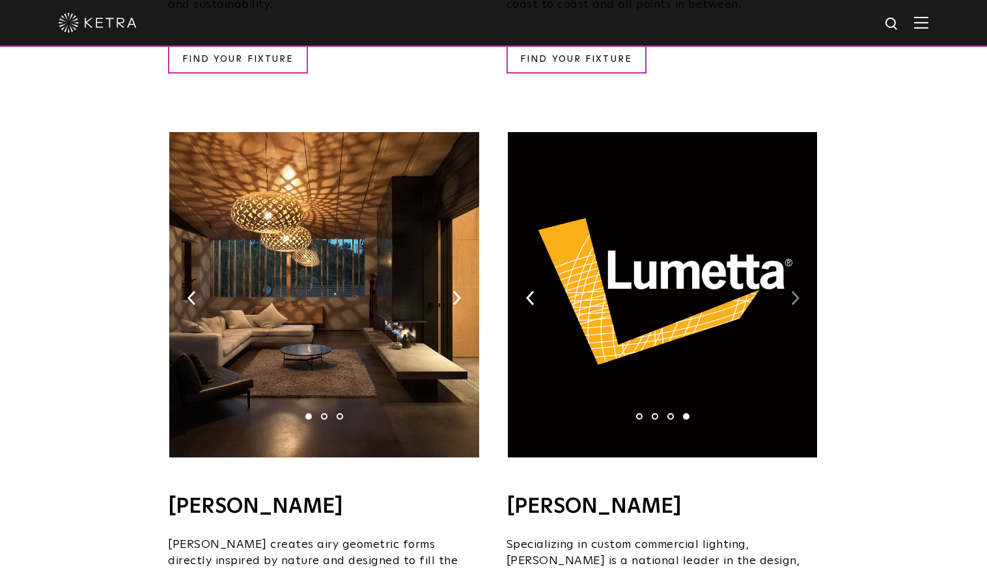
click at [795, 291] on img at bounding box center [795, 298] width 8 height 14
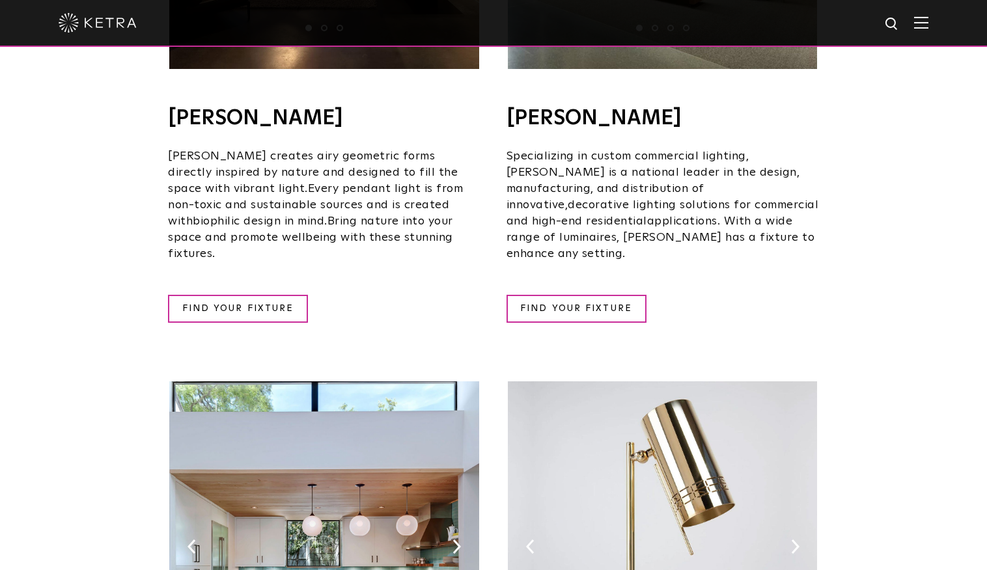
scroll to position [1179, 0]
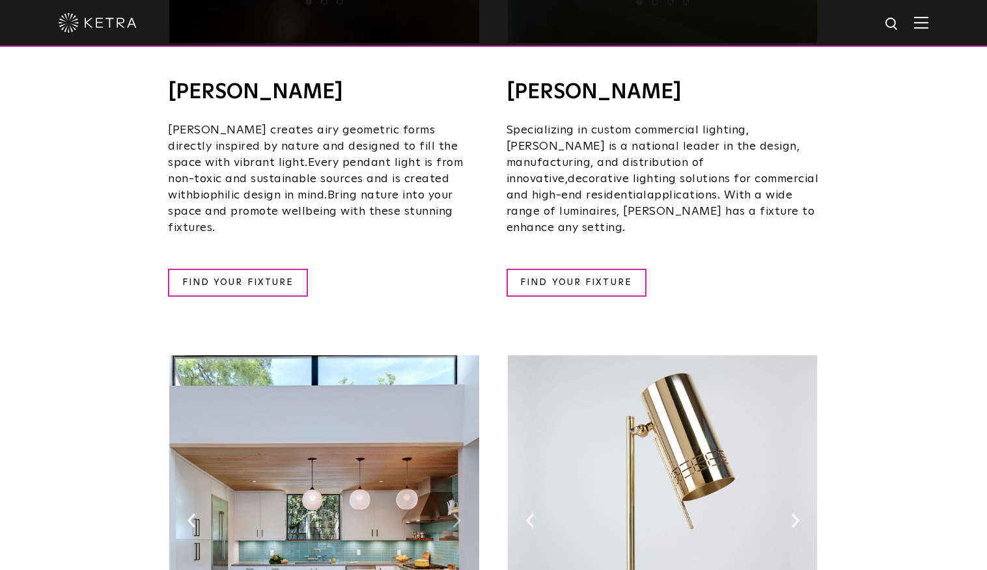
click at [456, 513] on img at bounding box center [456, 520] width 8 height 14
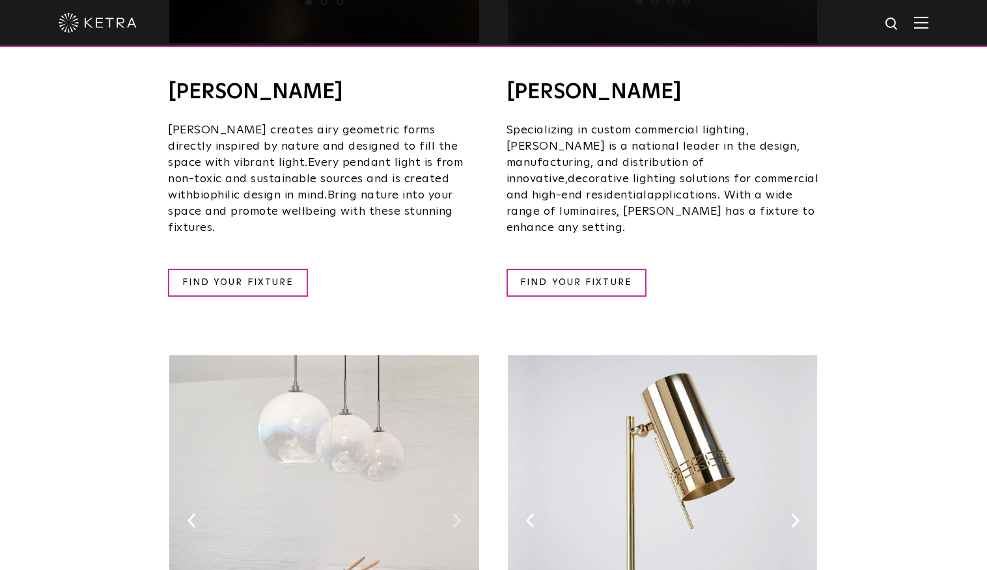
click at [458, 513] on img at bounding box center [456, 520] width 8 height 14
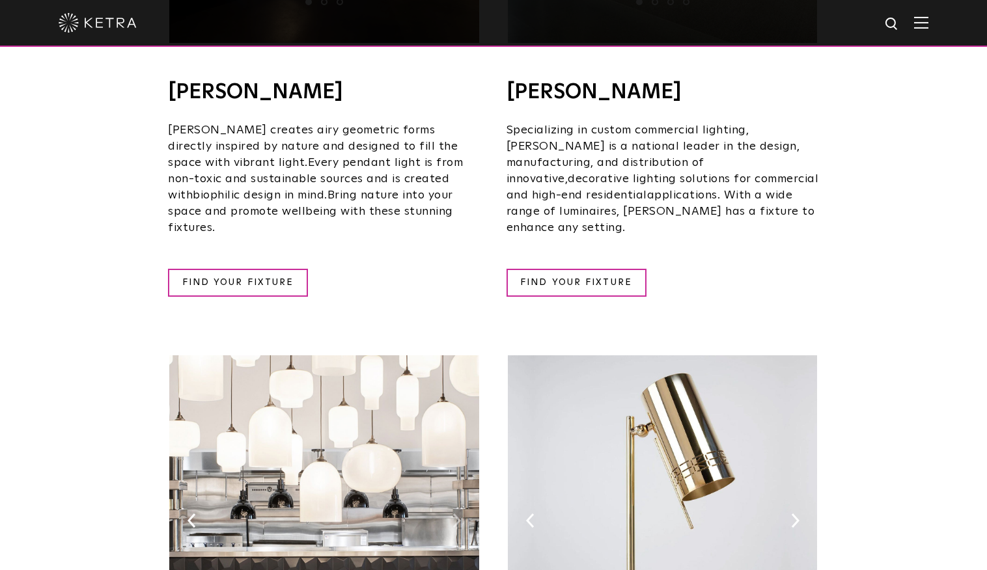
click at [458, 513] on img at bounding box center [456, 520] width 8 height 14
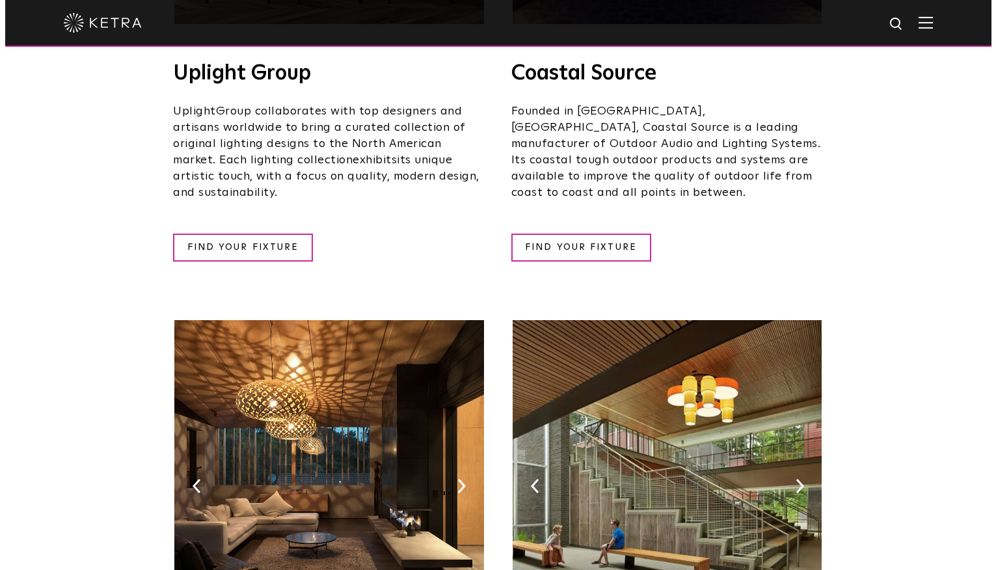
scroll to position [0, 0]
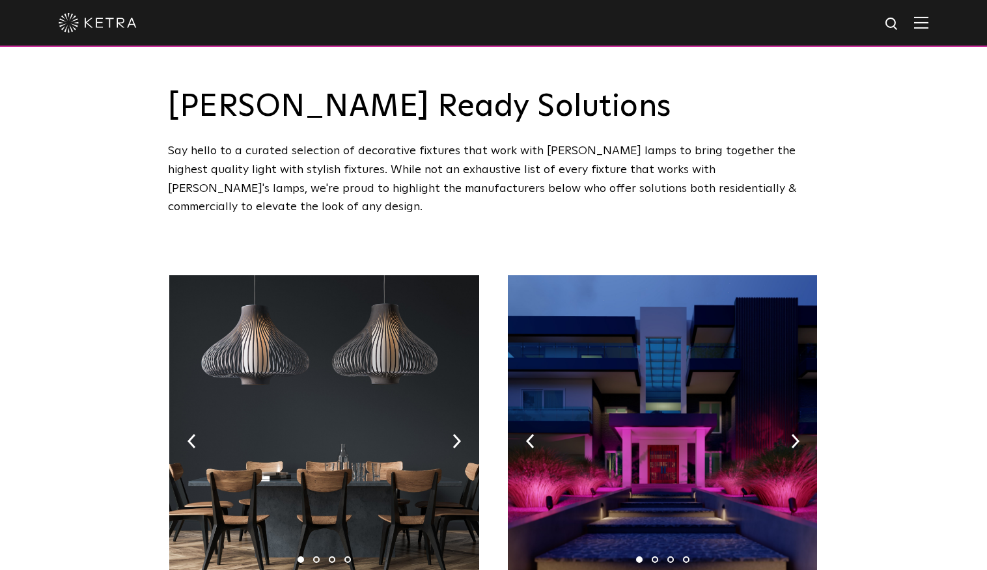
click at [928, 23] on img at bounding box center [921, 22] width 14 height 12
